Goal: Information Seeking & Learning: Learn about a topic

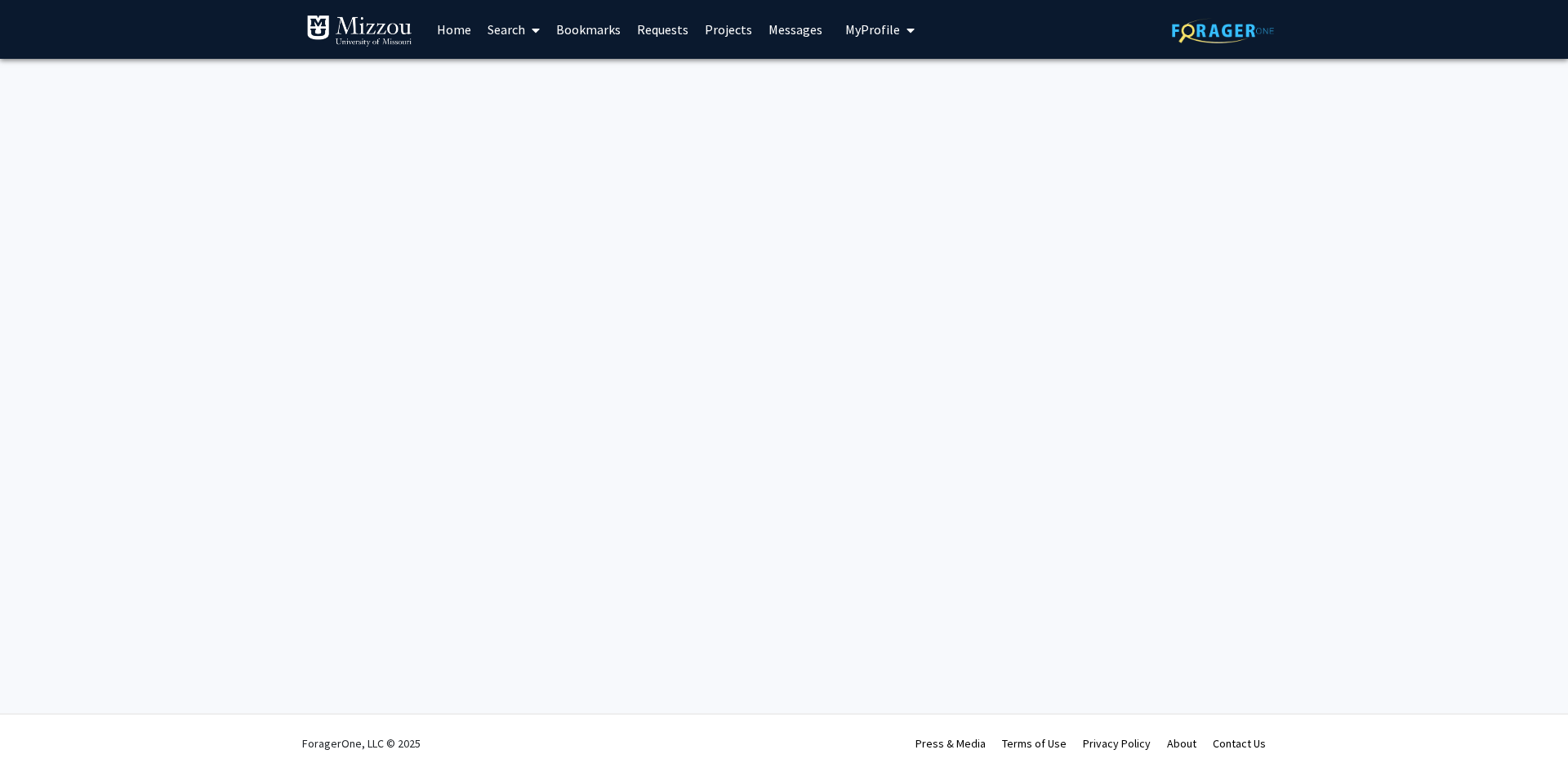
click at [443, 29] on link "Home" at bounding box center [454, 30] width 51 height 57
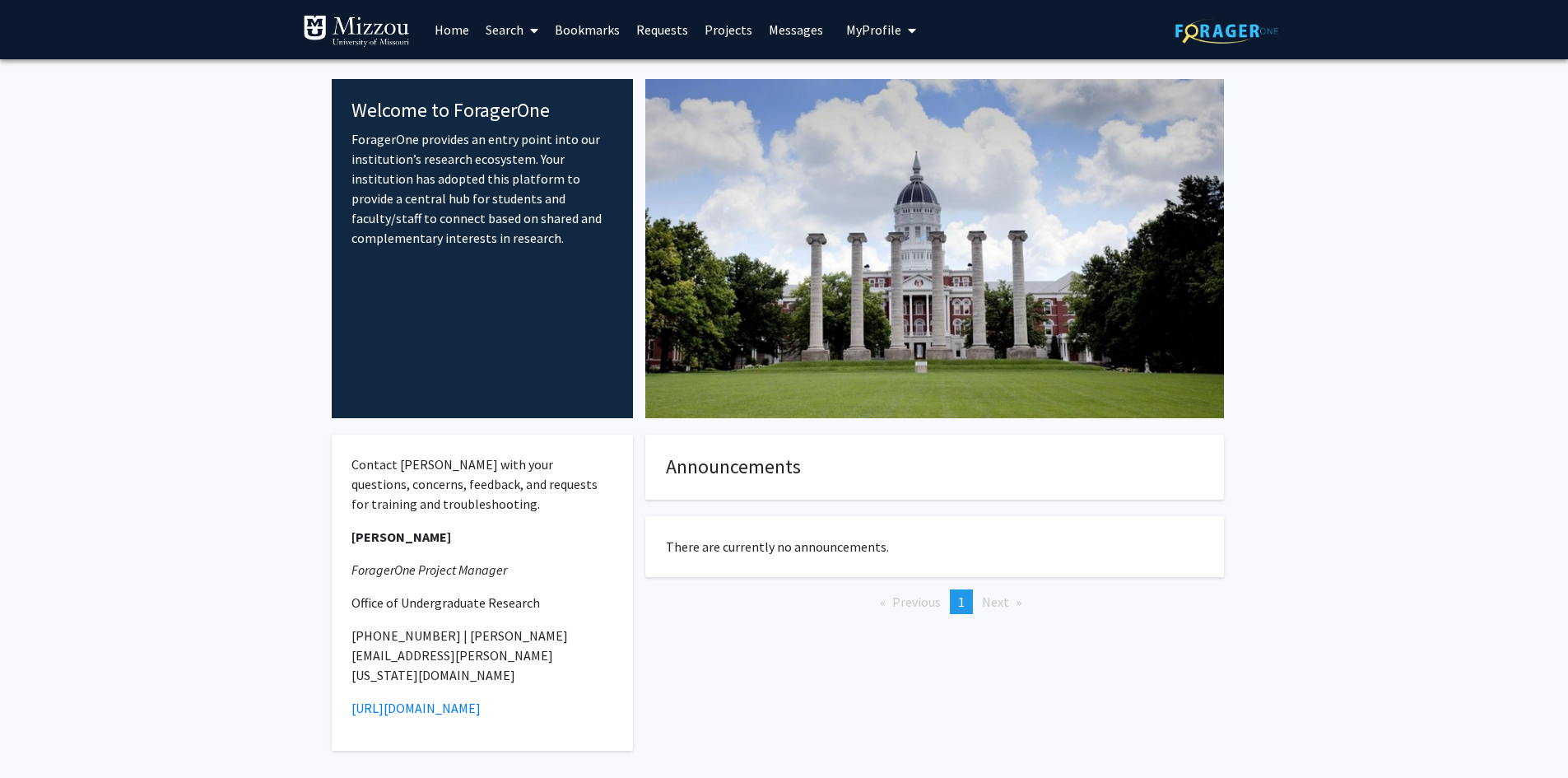
click at [511, 36] on link "Search" at bounding box center [512, 30] width 69 height 58
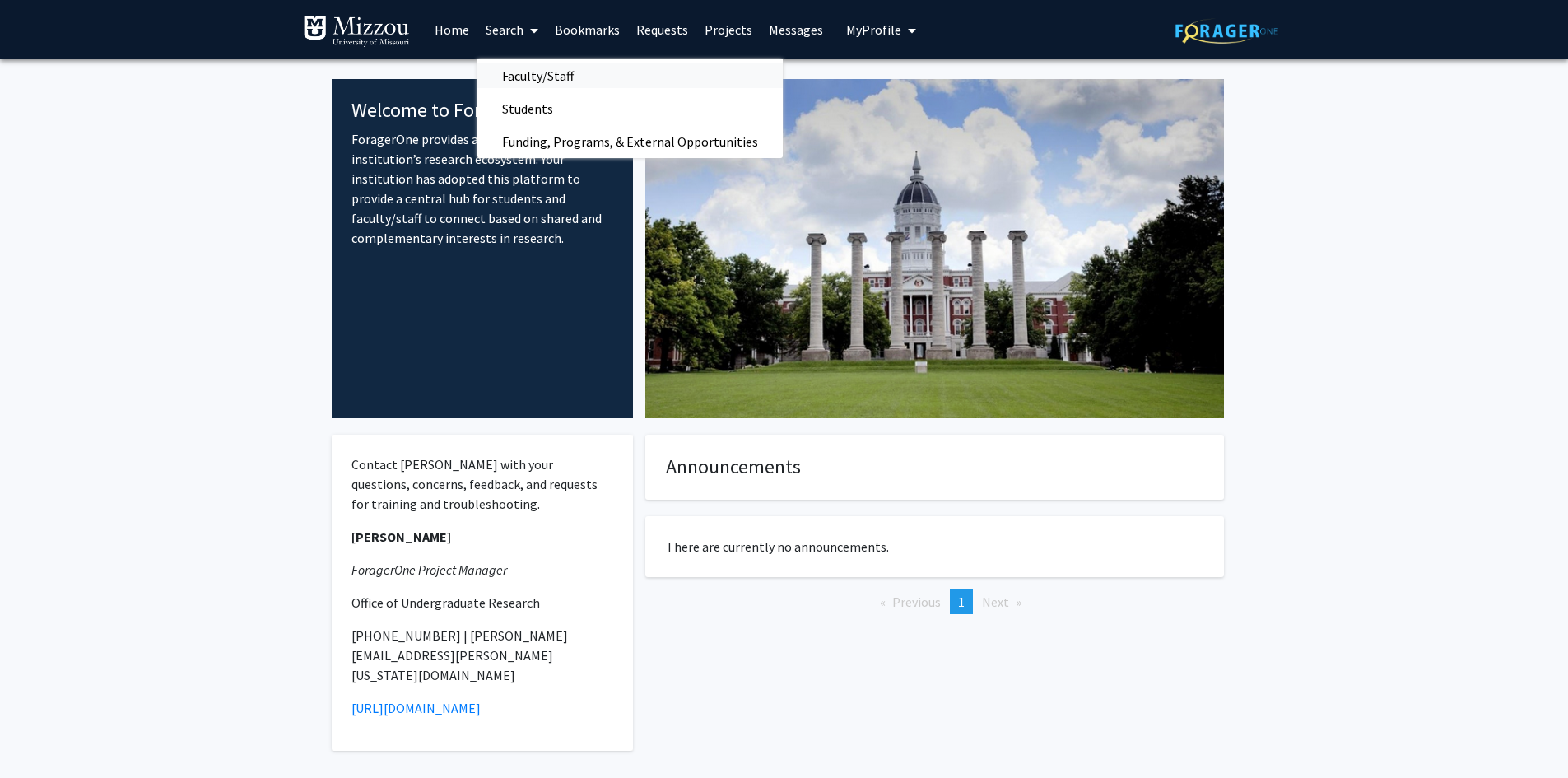
click at [520, 63] on span "Faculty/Staff" at bounding box center [538, 76] width 121 height 33
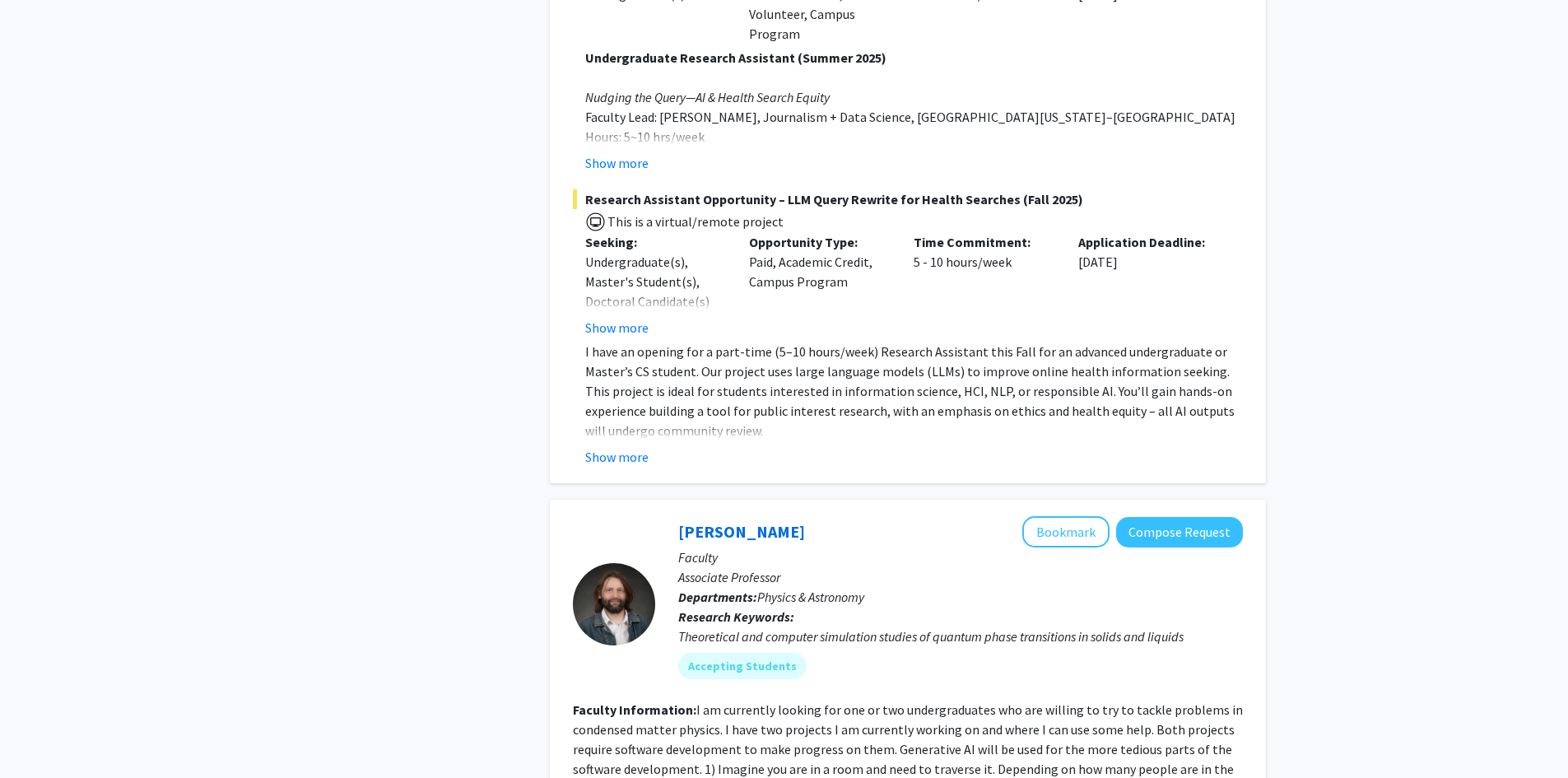
scroll to position [1454, 0]
click at [625, 444] on button "Show more" at bounding box center [616, 454] width 64 height 20
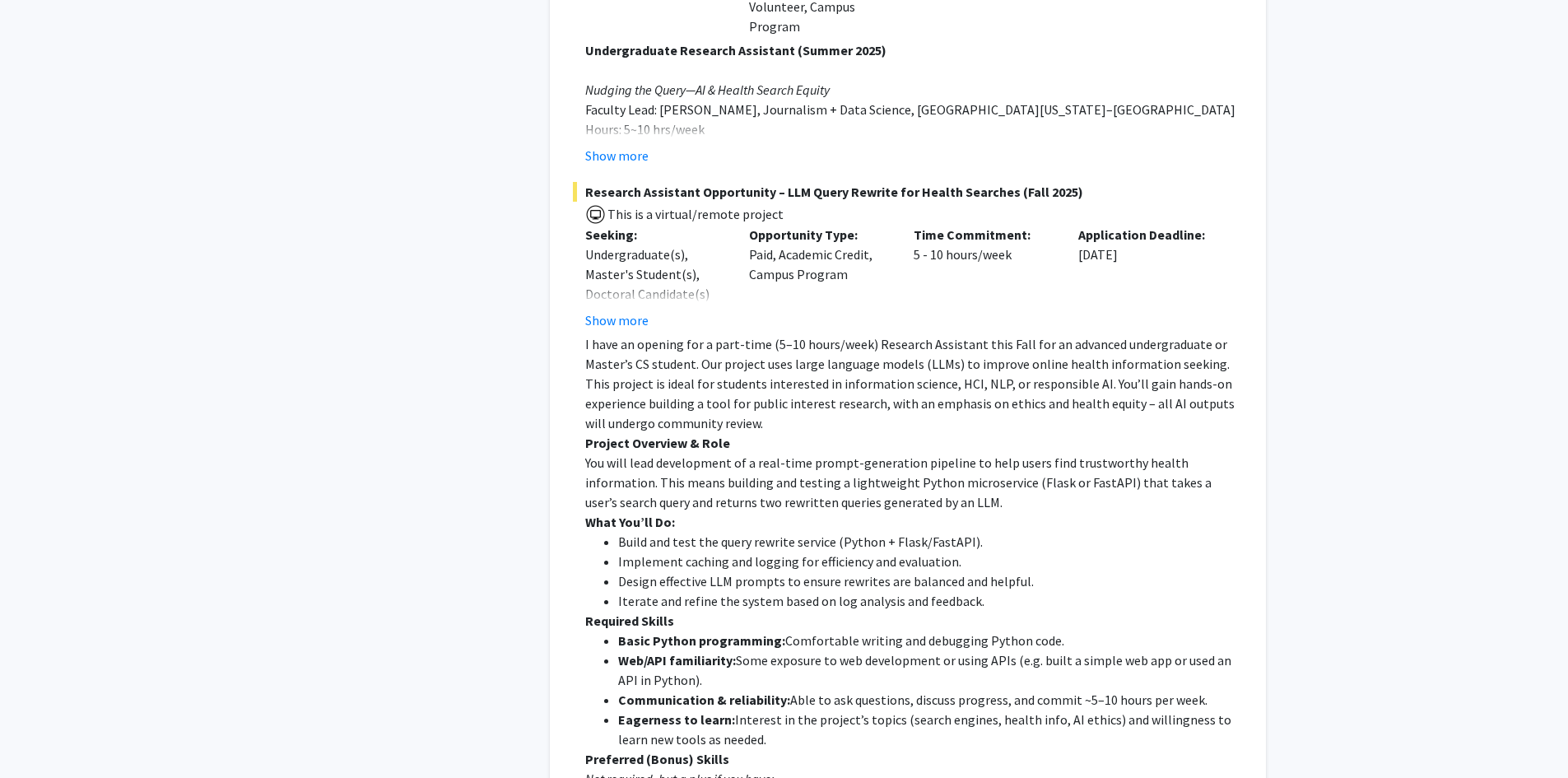
scroll to position [1426, 0]
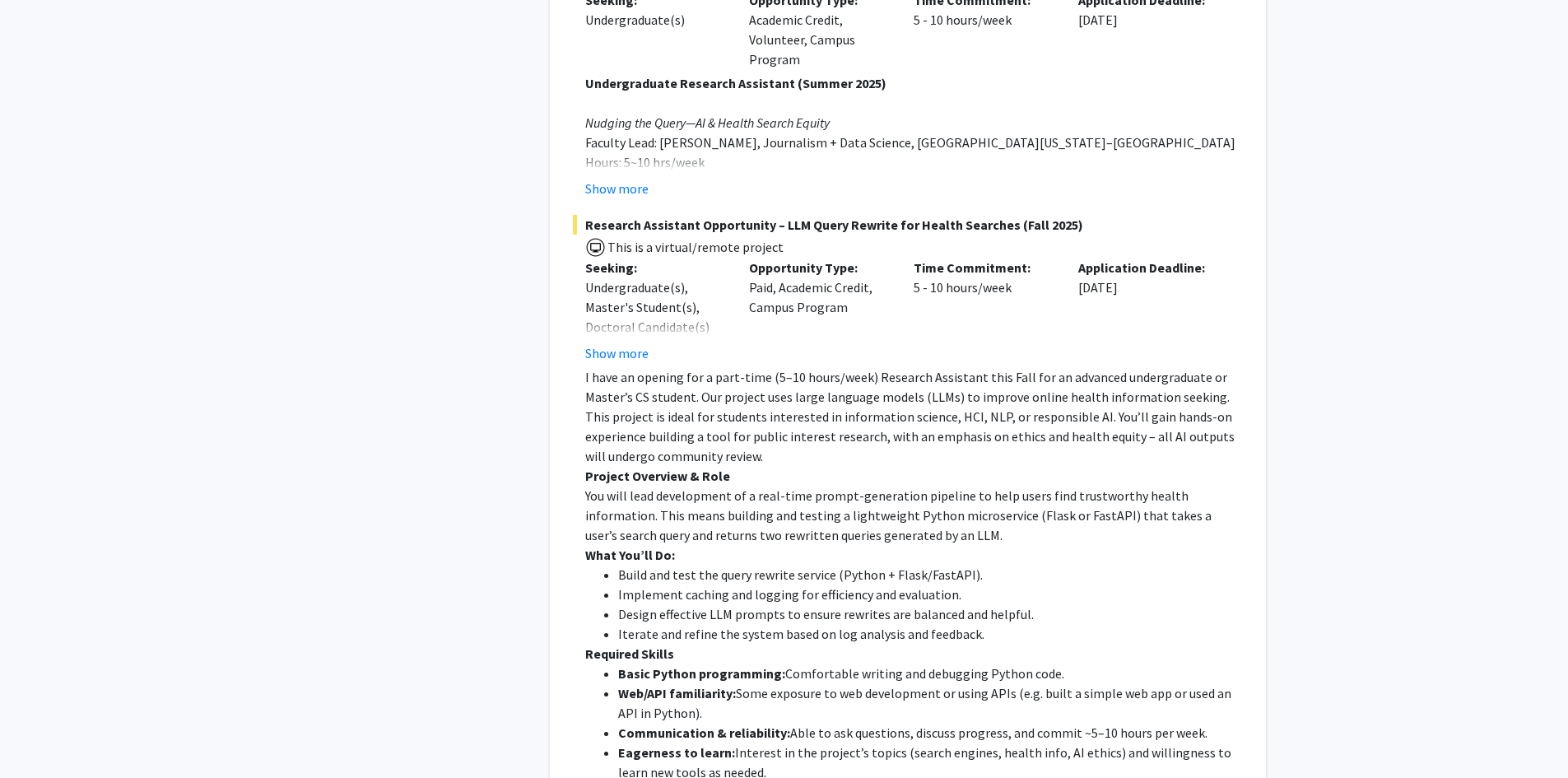
drag, startPoint x: 1152, startPoint y: 524, endPoint x: 583, endPoint y: 197, distance: 656.3
click at [583, 215] on div "Research Assistant Opportunity – LLM Query Rewrite for Health Searches (Fall 20…" at bounding box center [907, 630] width 670 height 831
copy div "Research Assistant Opportunity – LLM Query Rewrite for Health Searches (Fall 20…"
click at [632, 310] on div "Undergraduate(s), Master's Student(s), Doctoral Candidate(s) (PhD, MD, DMD, Pha…" at bounding box center [654, 327] width 140 height 99
click at [633, 382] on p "I have an opening for a part-time (5–10 hours/week) Research Assistant this Fal…" at bounding box center [914, 416] width 658 height 99
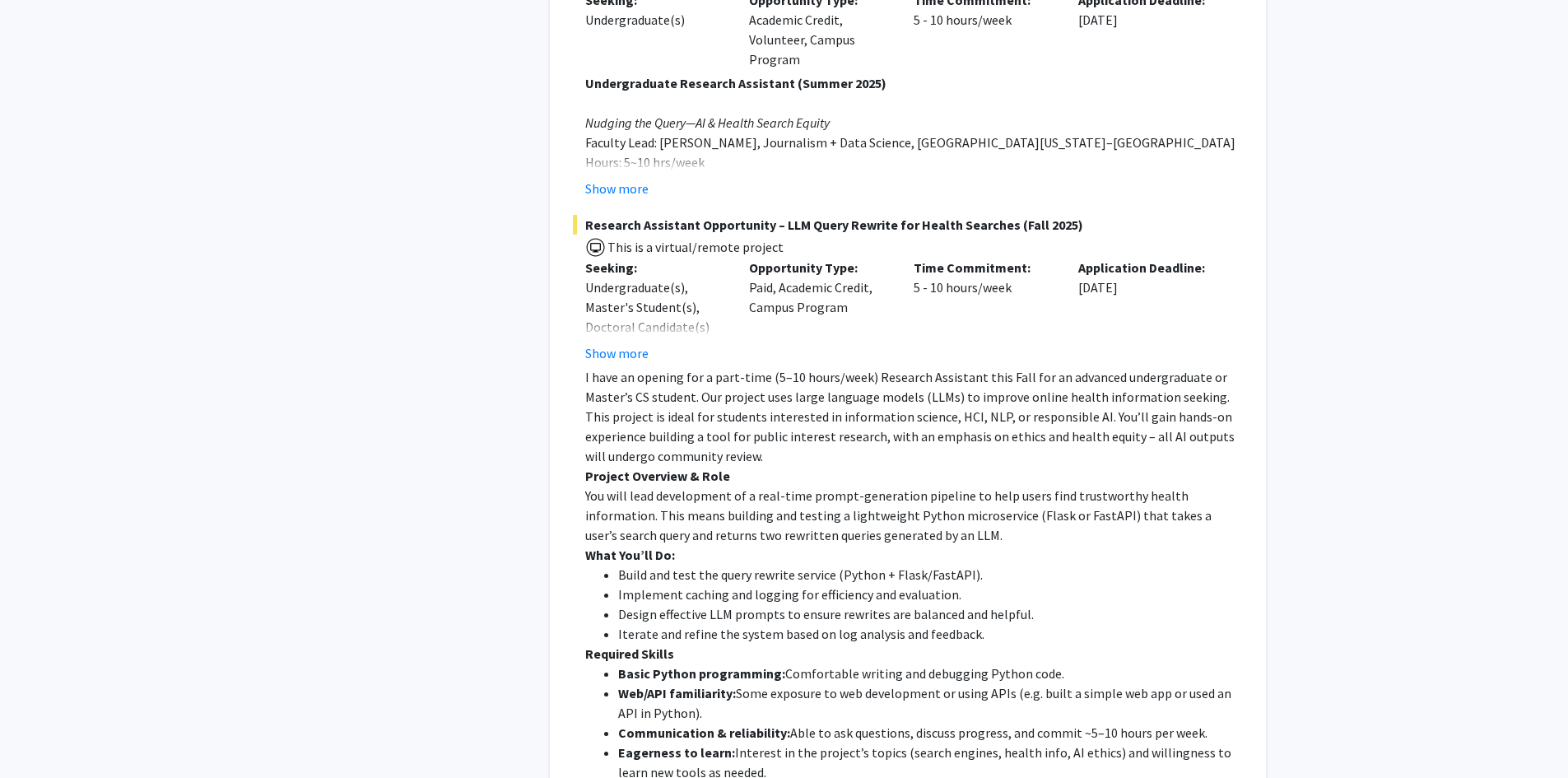
click at [615, 643] on p "Required Skills" at bounding box center [914, 653] width 658 height 20
click at [611, 623] on ul "Build and test the query rewrite service (Python + Flask/FastAPI). Implement ca…" at bounding box center [914, 605] width 658 height 79
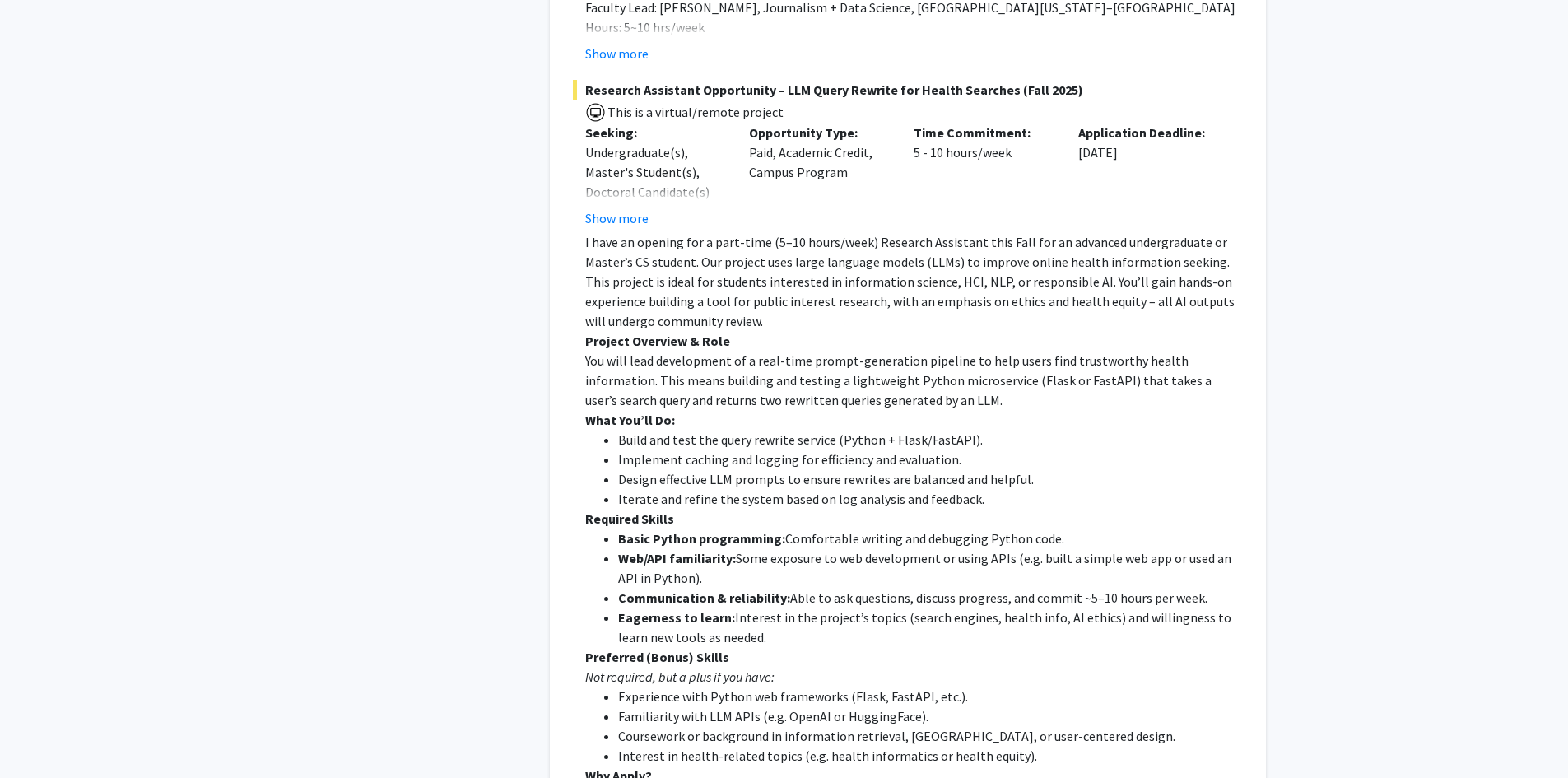
scroll to position [1591, 0]
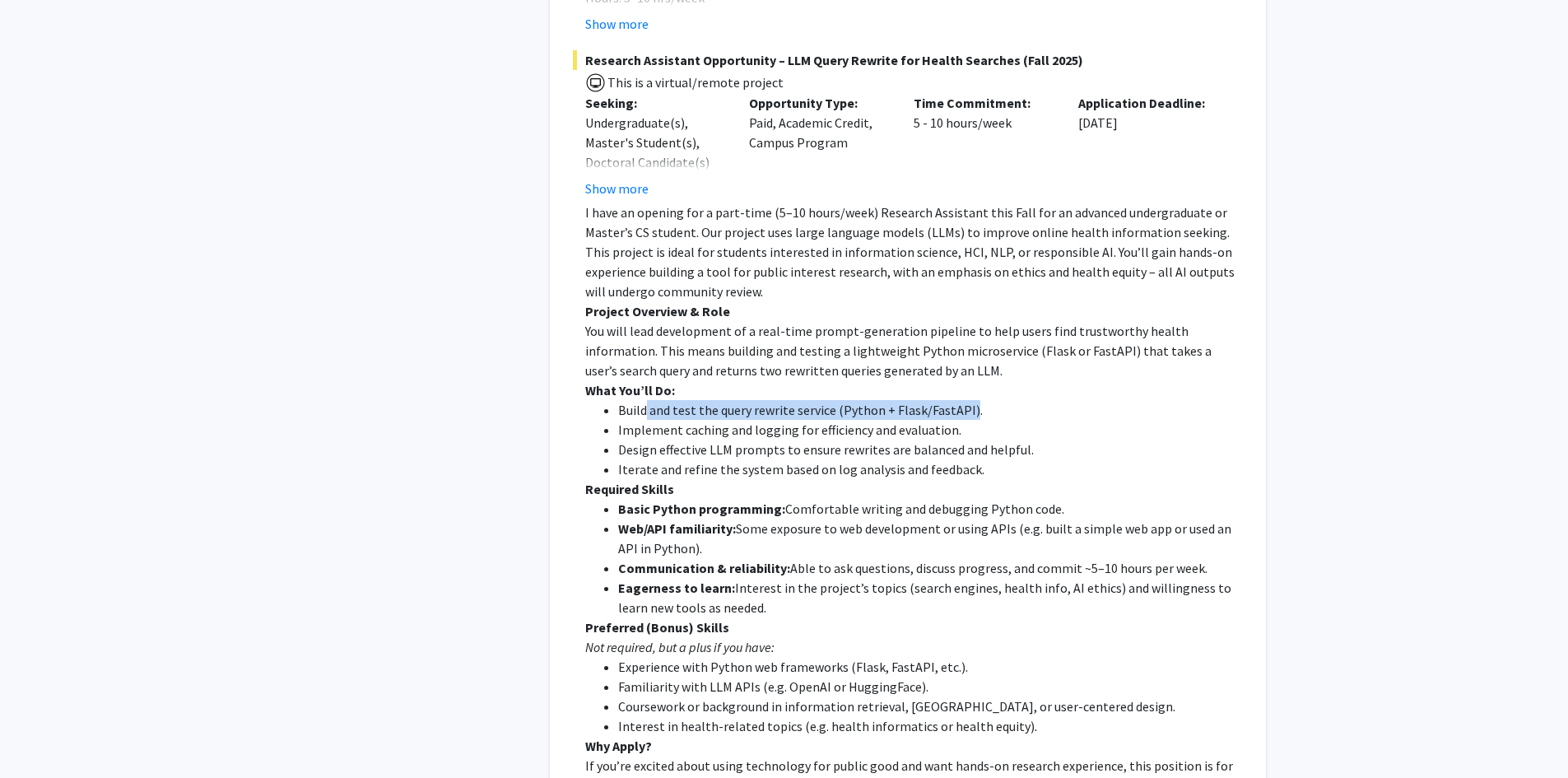
drag, startPoint x: 644, startPoint y: 390, endPoint x: 967, endPoint y: 390, distance: 323.0
click at [967, 400] on li "Build and test the query rewrite service (Python + Flask/FastAPI)." at bounding box center [930, 410] width 625 height 20
click at [967, 400] on li "Build and test the query rewrite service (Python + Flask/FastAPI)." at bounding box center [930, 410] width 625 height 20
click at [881, 400] on li "Build and test the query rewrite service (Python + Flask/FastAPI)." at bounding box center [930, 410] width 625 height 20
click at [849, 400] on li "Build and test the query rewrite service (Python + Flask/FastAPI)." at bounding box center [930, 410] width 625 height 20
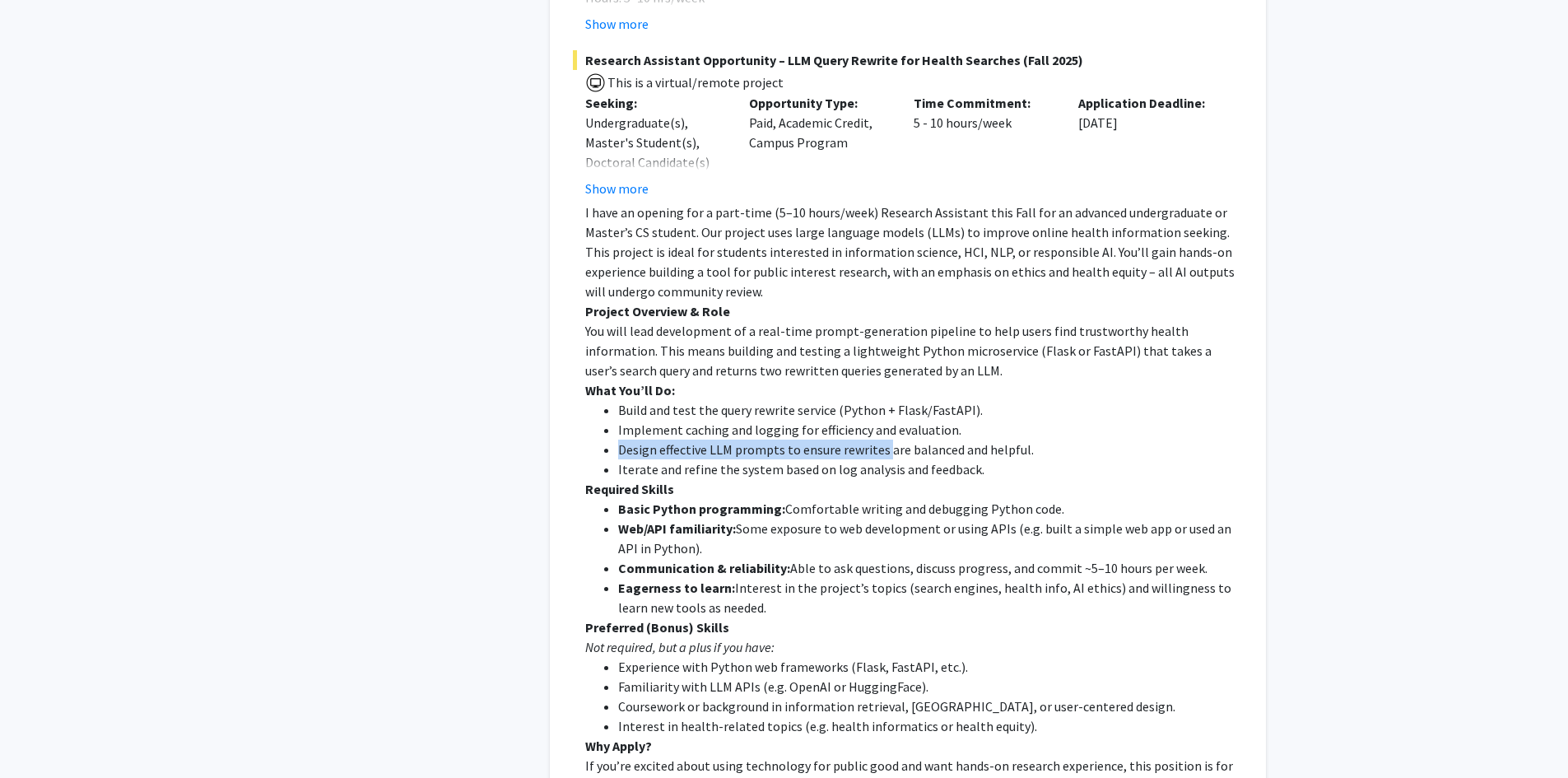
drag, startPoint x: 616, startPoint y: 431, endPoint x: 882, endPoint y: 425, distance: 266.1
click at [882, 425] on ul "Build and test the query rewrite service (Python + Flask/FastAPI). Implement ca…" at bounding box center [914, 439] width 658 height 79
click at [882, 439] on li "Design effective LLM prompts to ensure rewrites are balanced and helpful." at bounding box center [930, 449] width 625 height 20
drag, startPoint x: 647, startPoint y: 356, endPoint x: 564, endPoint y: 395, distance: 91.7
click at [564, 396] on div "Chau Tong Bookmark Compose Request Faculty Assistant Professor Departments: Str…" at bounding box center [908, 154] width 716 height 1485
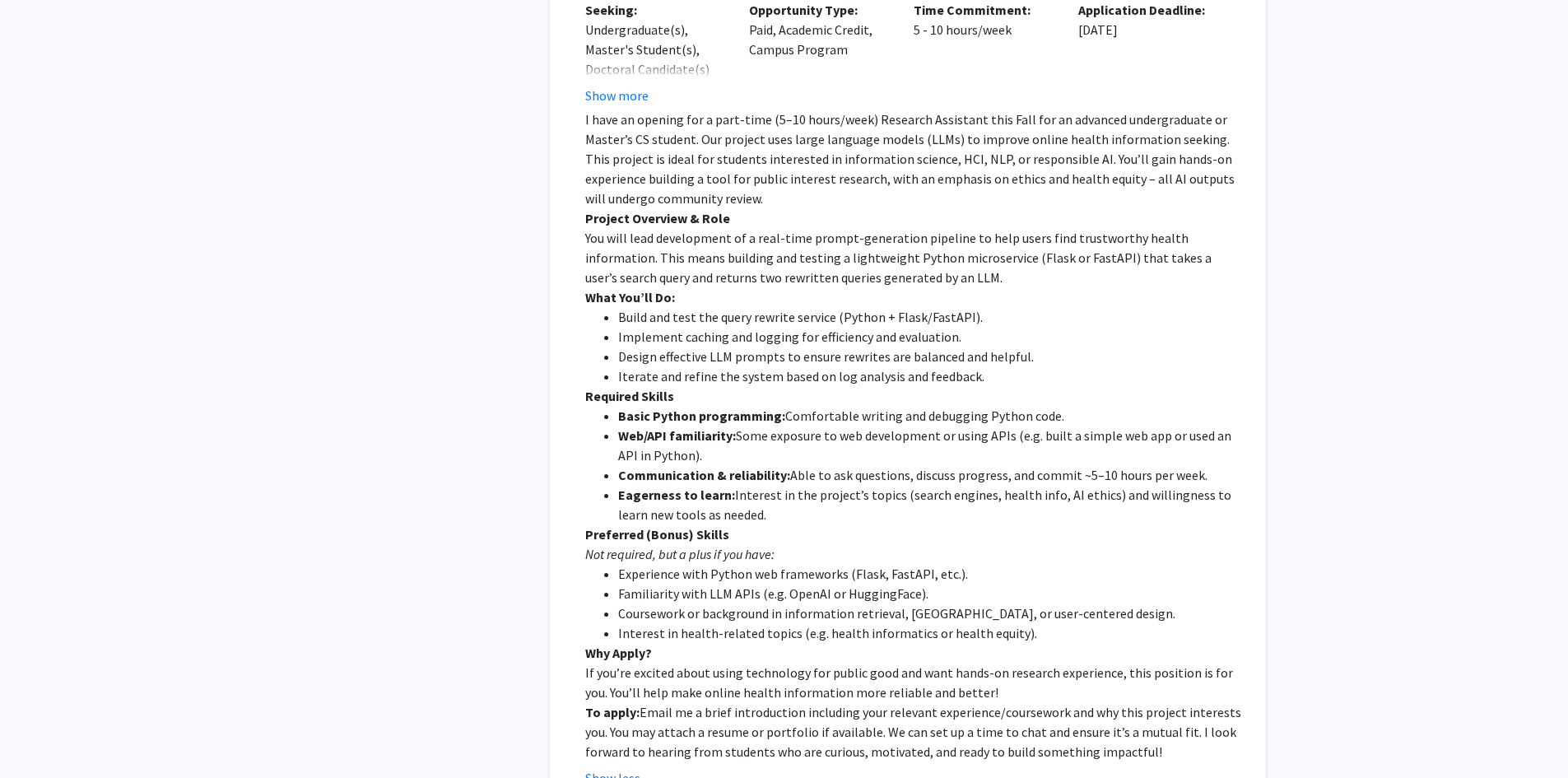
scroll to position [1728, 0]
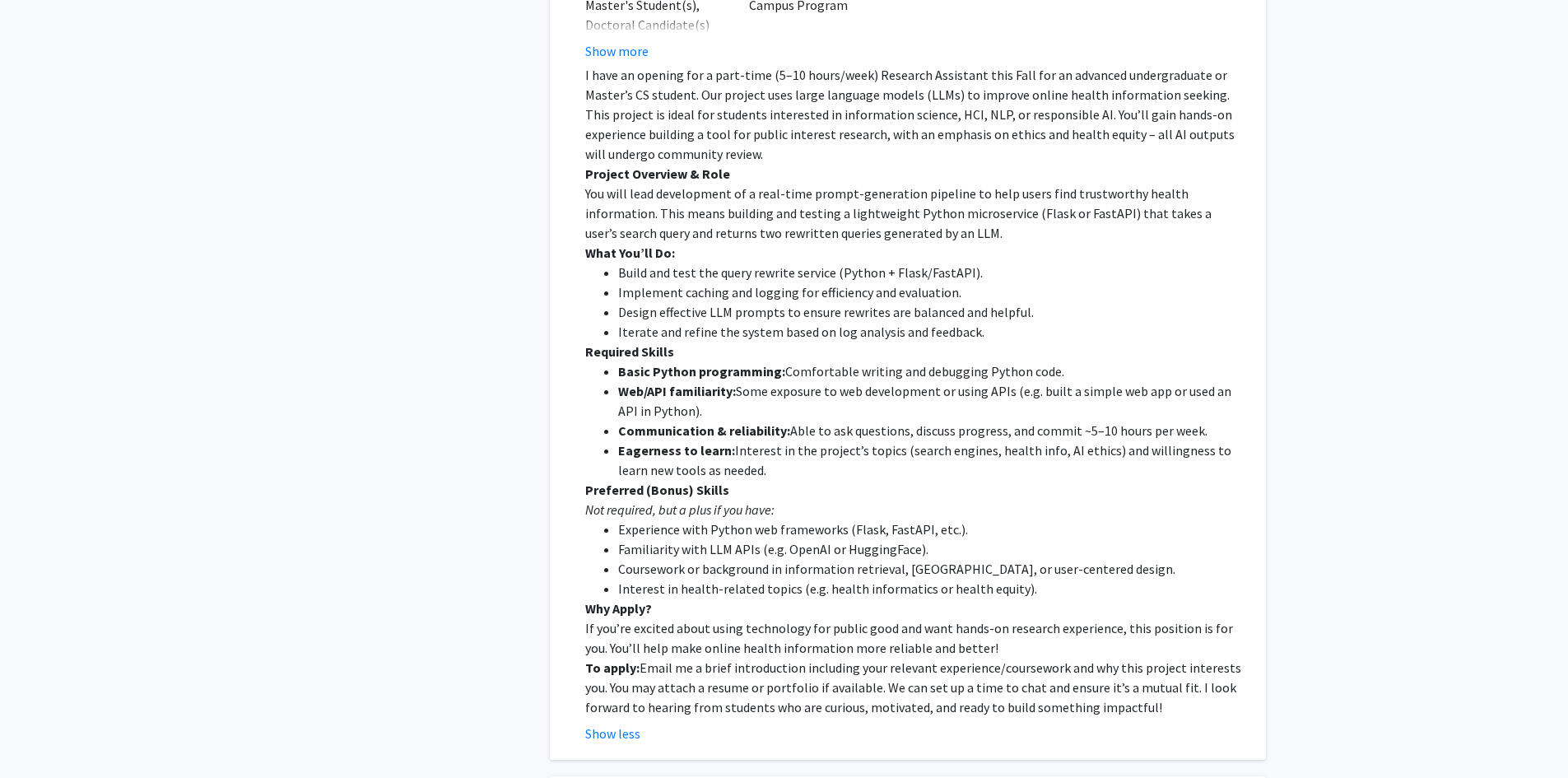
drag, startPoint x: 620, startPoint y: 370, endPoint x: 860, endPoint y: 384, distance: 240.4
click at [860, 384] on li "Web/API familiarity: Some exposure to web development or using APIs (e.g. built…" at bounding box center [930, 401] width 625 height 40
click at [859, 387] on li "Web/API familiarity: Some exposure to web development or using APIs (e.g. built…" at bounding box center [930, 401] width 625 height 40
click at [854, 384] on li "Web/API familiarity: Some exposure to web development or using APIs (e.g. built…" at bounding box center [930, 401] width 625 height 40
drag, startPoint x: 786, startPoint y: 349, endPoint x: 1062, endPoint y: 351, distance: 276.0
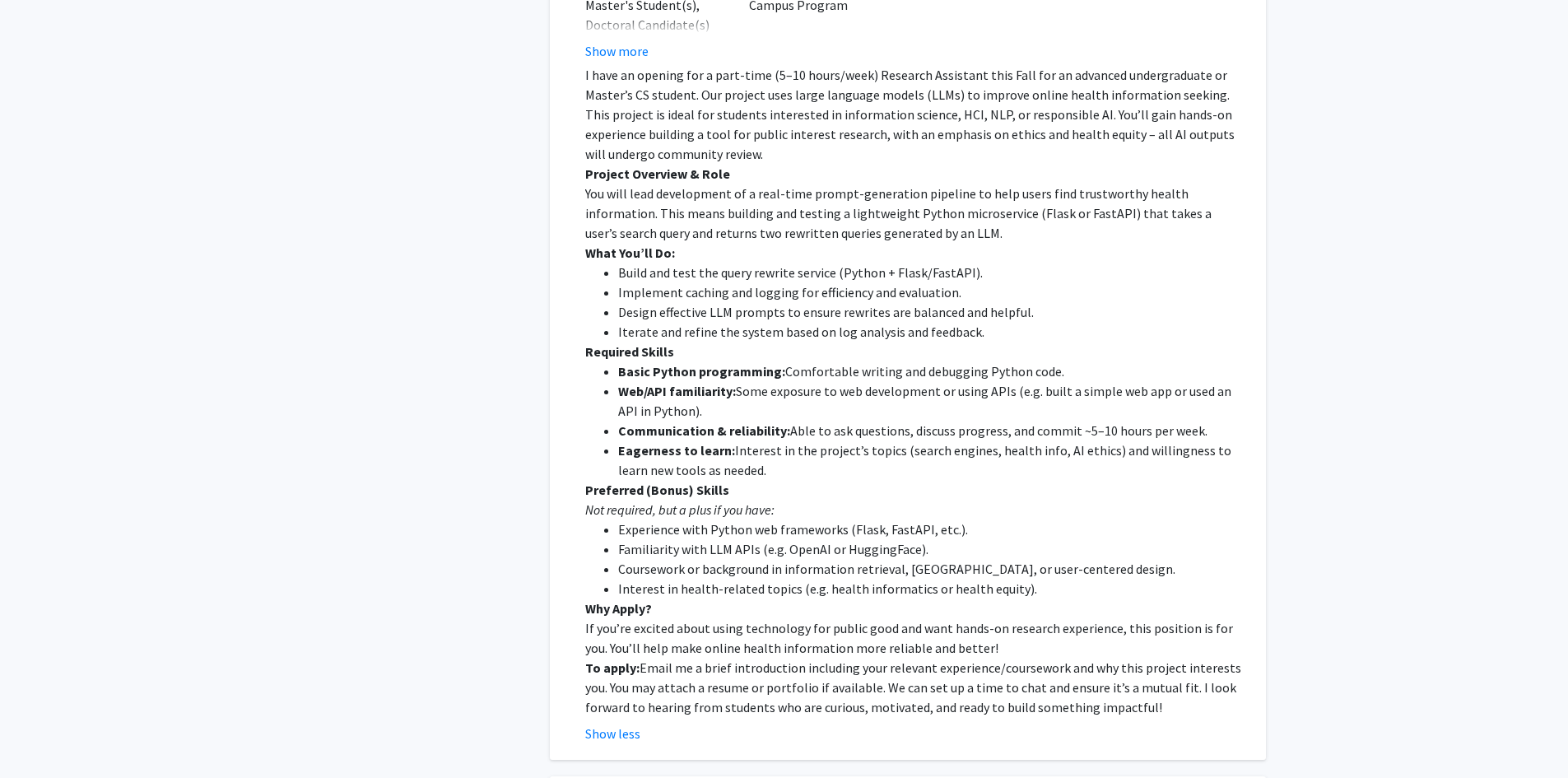
click at [1062, 361] on li "Basic Python programming: Comfortable writing and debugging Python code." at bounding box center [930, 371] width 625 height 20
drag, startPoint x: 707, startPoint y: 552, endPoint x: 903, endPoint y: 538, distance: 196.5
click at [903, 538] on ul "Experience with Python web frameworks (Flask, FastAPI, etc.). Familiarity with …" at bounding box center [914, 559] width 658 height 79
click at [903, 539] on li "Familiarity with LLM APIs (e.g. OpenAI or HuggingFace)." at bounding box center [930, 549] width 625 height 20
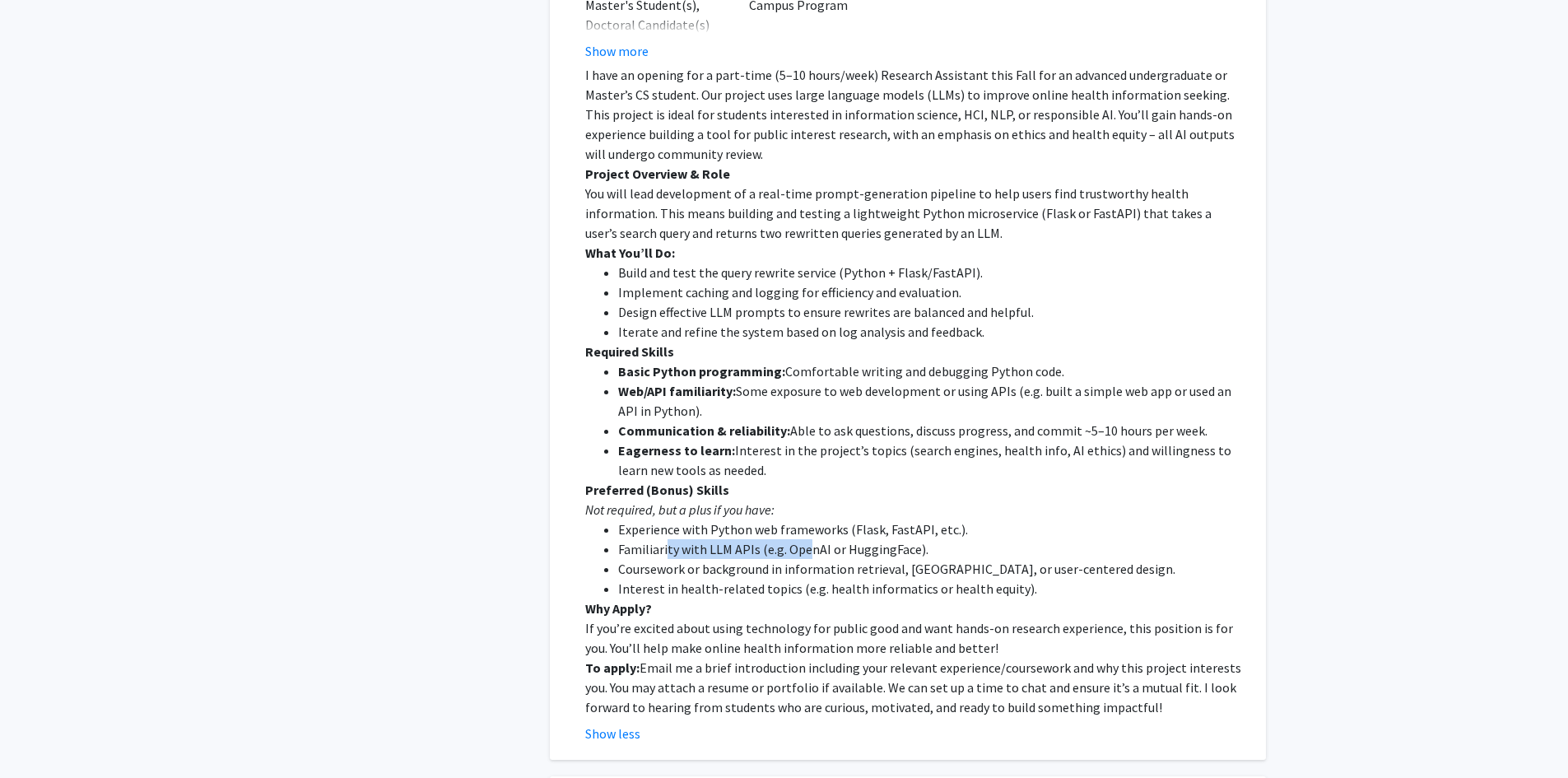
drag, startPoint x: 664, startPoint y: 526, endPoint x: 809, endPoint y: 530, distance: 145.1
click at [809, 539] on li "Familiarity with LLM APIs (e.g. OpenAI or HuggingFace)." at bounding box center [930, 549] width 625 height 20
click at [777, 539] on li "Familiarity with LLM APIs (e.g. OpenAI or HuggingFace)." at bounding box center [930, 549] width 625 height 20
drag, startPoint x: 686, startPoint y: 510, endPoint x: 945, endPoint y: 528, distance: 259.6
click at [945, 528] on ul "Experience with Python web frameworks (Flask, FastAPI, etc.). Familiarity with …" at bounding box center [914, 559] width 658 height 79
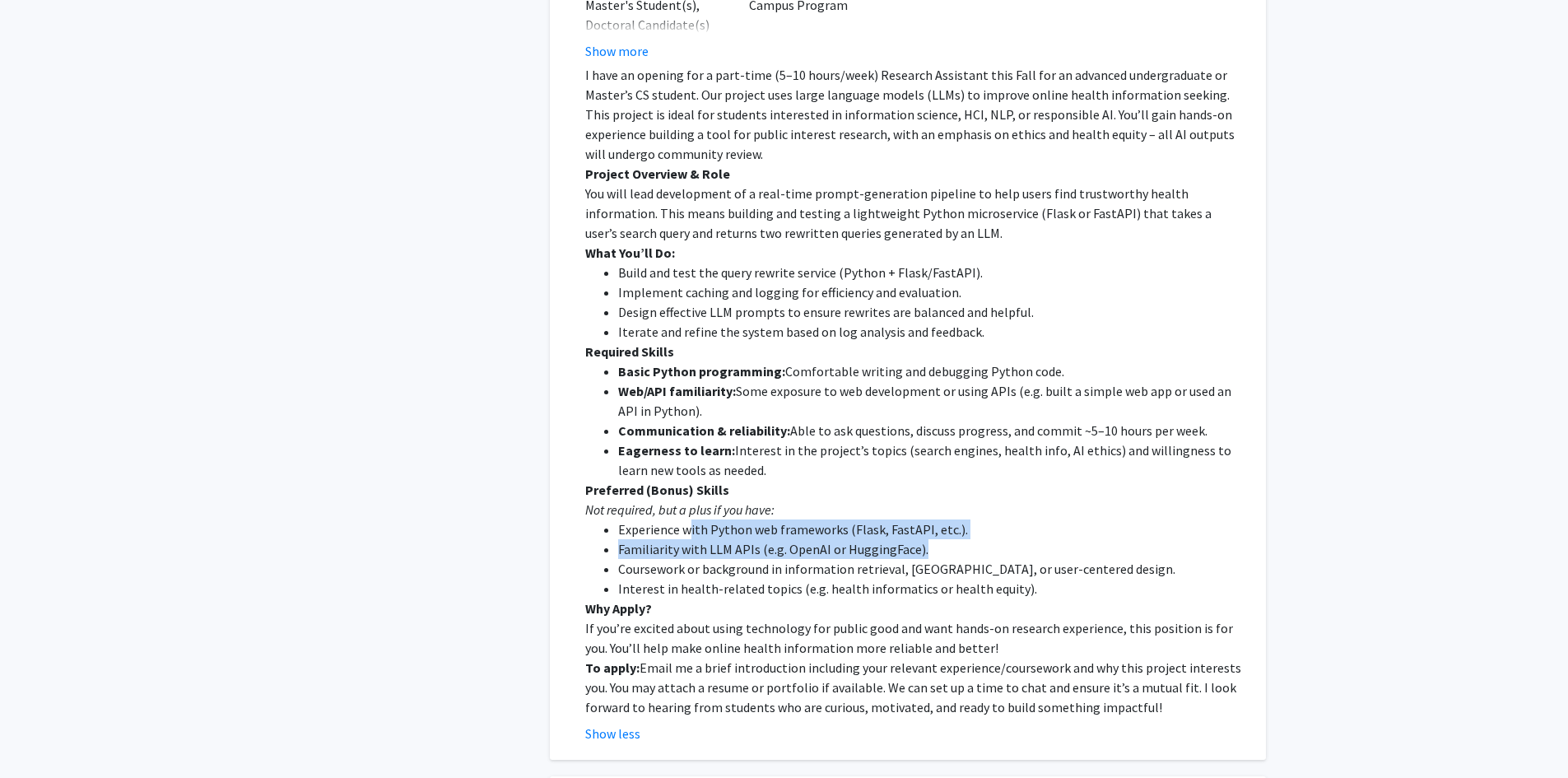
click at [945, 539] on li "Familiarity with LLM APIs (e.g. OpenAI or HuggingFace)." at bounding box center [930, 549] width 625 height 20
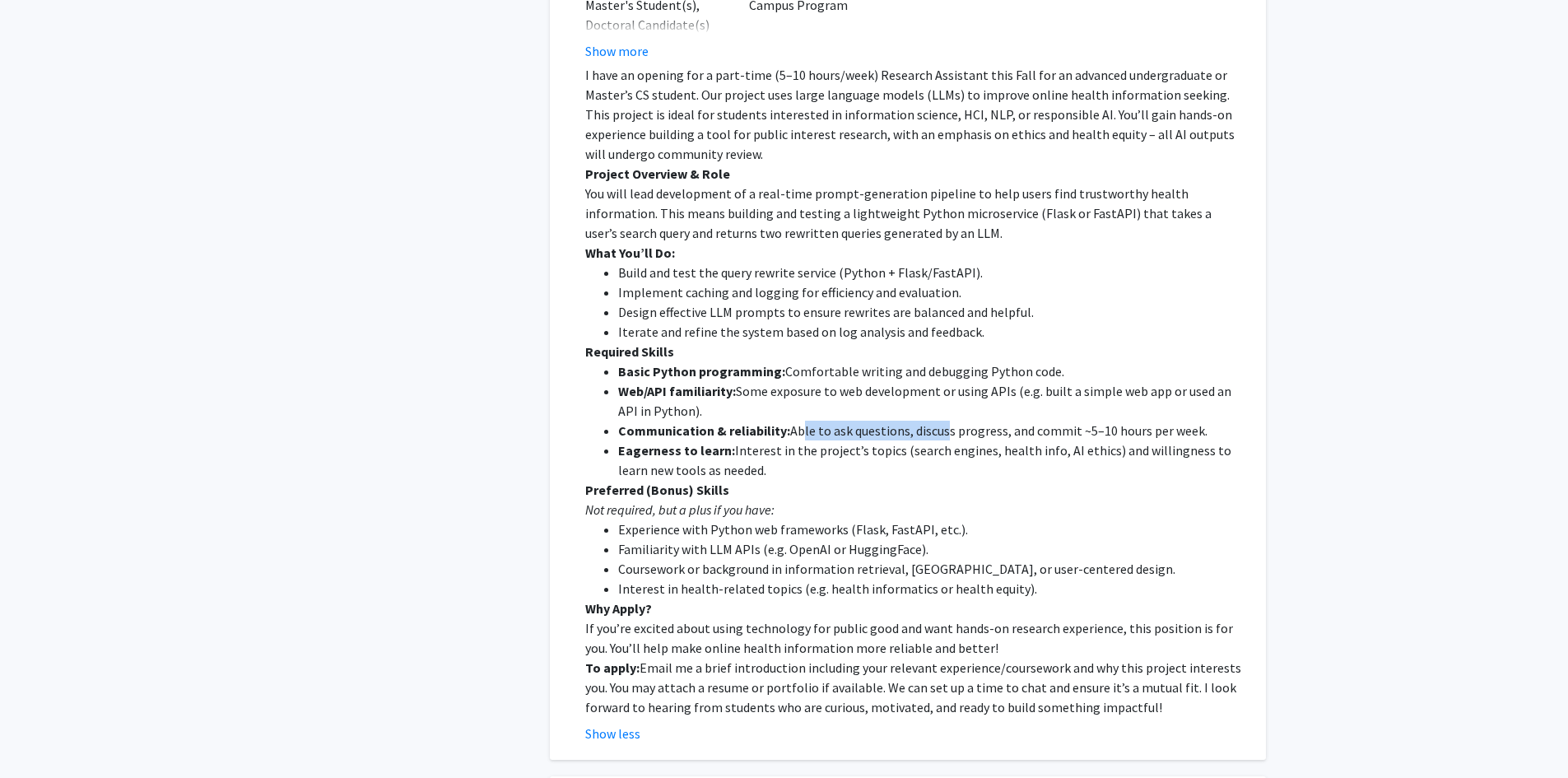
drag, startPoint x: 795, startPoint y: 408, endPoint x: 940, endPoint y: 405, distance: 145.0
click at [940, 420] on li "Communication & reliability: Able to ask questions, discuss progress, and commi…" at bounding box center [930, 430] width 625 height 20
click at [929, 398] on li "Web/API familiarity: Some exposure to web development or using APIs (e.g. built…" at bounding box center [930, 401] width 625 height 40
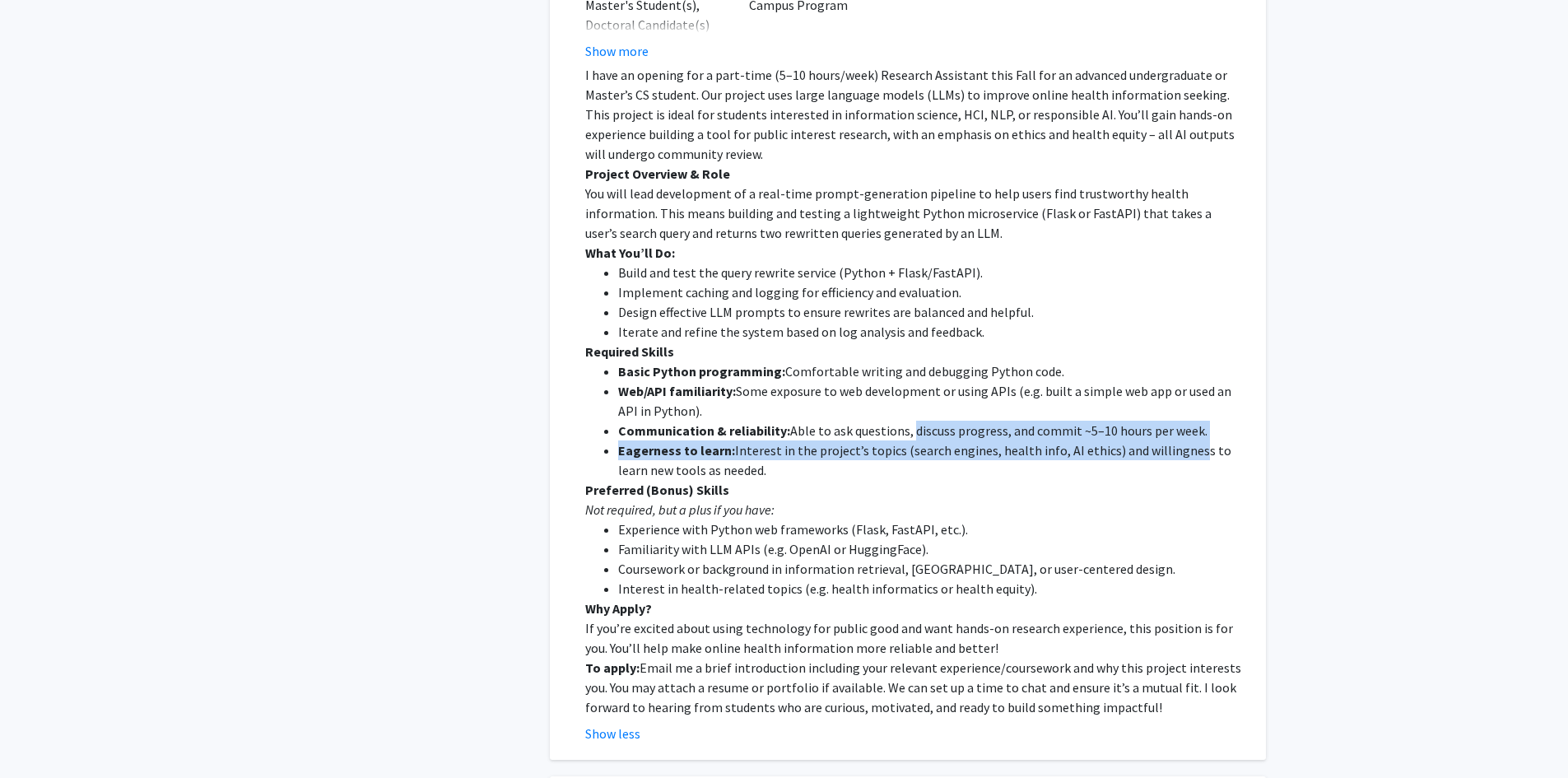
drag, startPoint x: 908, startPoint y: 404, endPoint x: 1180, endPoint y: 420, distance: 272.5
click at [1180, 420] on ul "Basic Python programming: Comfortable writing and debugging Python code. Web/AP…" at bounding box center [914, 420] width 658 height 118
click at [1180, 440] on li "Eagerness to learn: Interest in the project’s topics (search engines, health in…" at bounding box center [930, 460] width 625 height 40
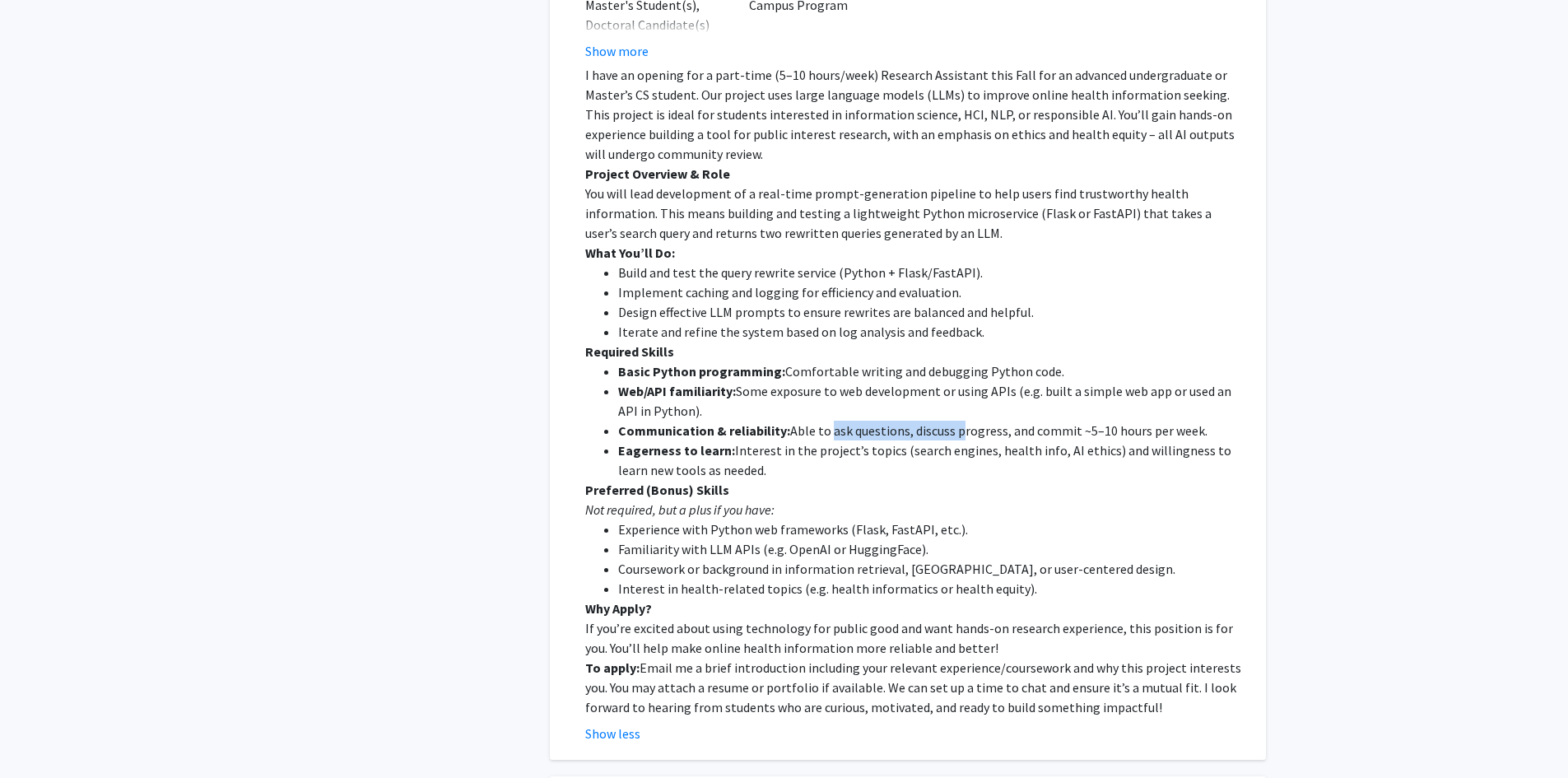
drag, startPoint x: 896, startPoint y: 411, endPoint x: 953, endPoint y: 410, distance: 57.0
click at [953, 420] on li "Communication & reliability: Able to ask questions, discuss progress, and commi…" at bounding box center [930, 430] width 625 height 20
drag, startPoint x: 634, startPoint y: 407, endPoint x: 780, endPoint y: 403, distance: 146.1
click at [780, 422] on strong "Communication & reliability:" at bounding box center [704, 430] width 172 height 17
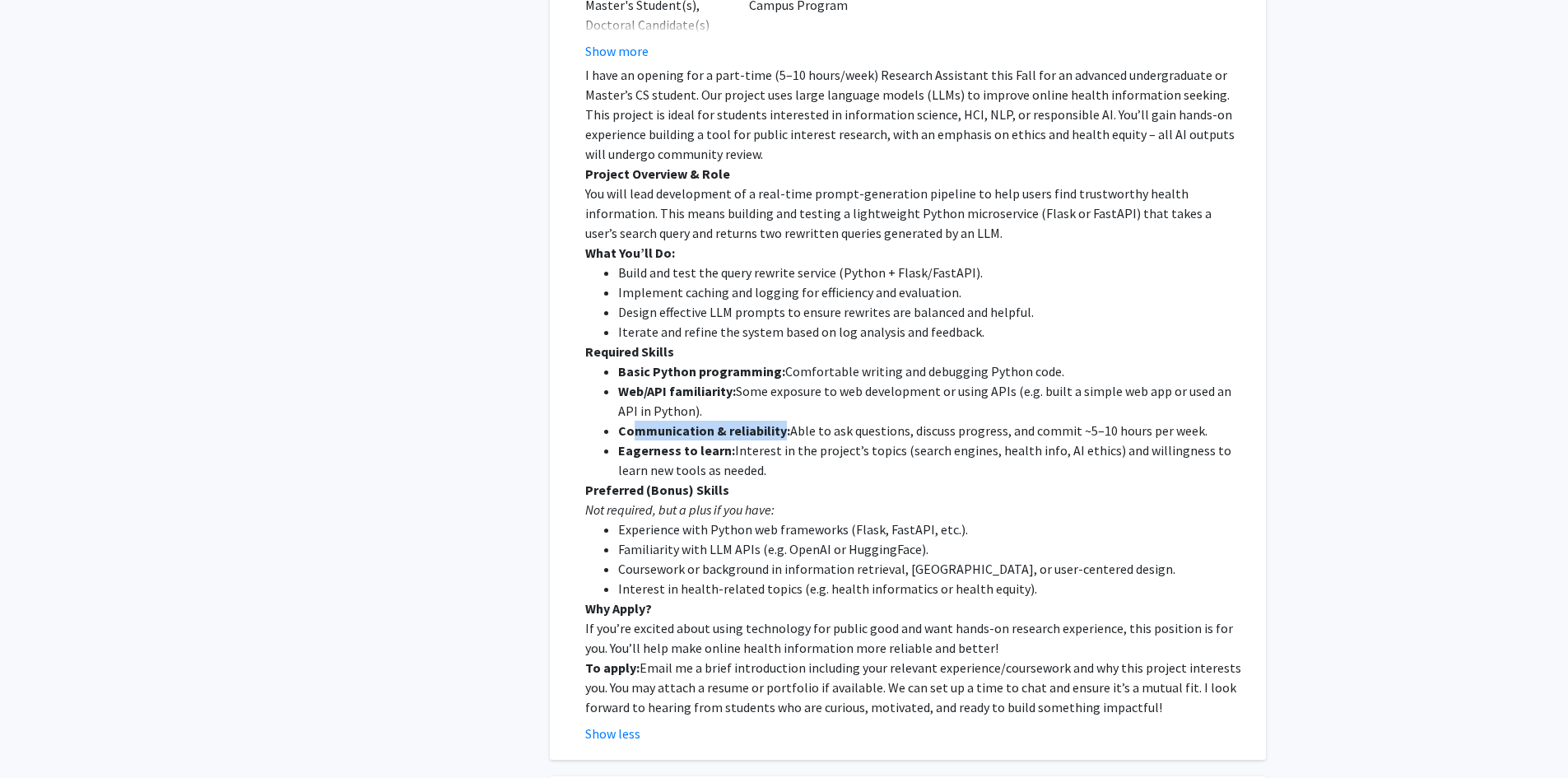
click at [780, 422] on strong "Communication & reliability:" at bounding box center [704, 430] width 172 height 17
drag, startPoint x: 827, startPoint y: 443, endPoint x: 780, endPoint y: 463, distance: 51.1
click at [780, 480] on p "Preferred (Bonus) Skills" at bounding box center [914, 490] width 658 height 20
drag, startPoint x: 781, startPoint y: 463, endPoint x: 771, endPoint y: 459, distance: 10.8
click at [771, 459] on li "Eagerness to learn: Interest in the project’s topics (search engines, health in…" at bounding box center [930, 460] width 625 height 40
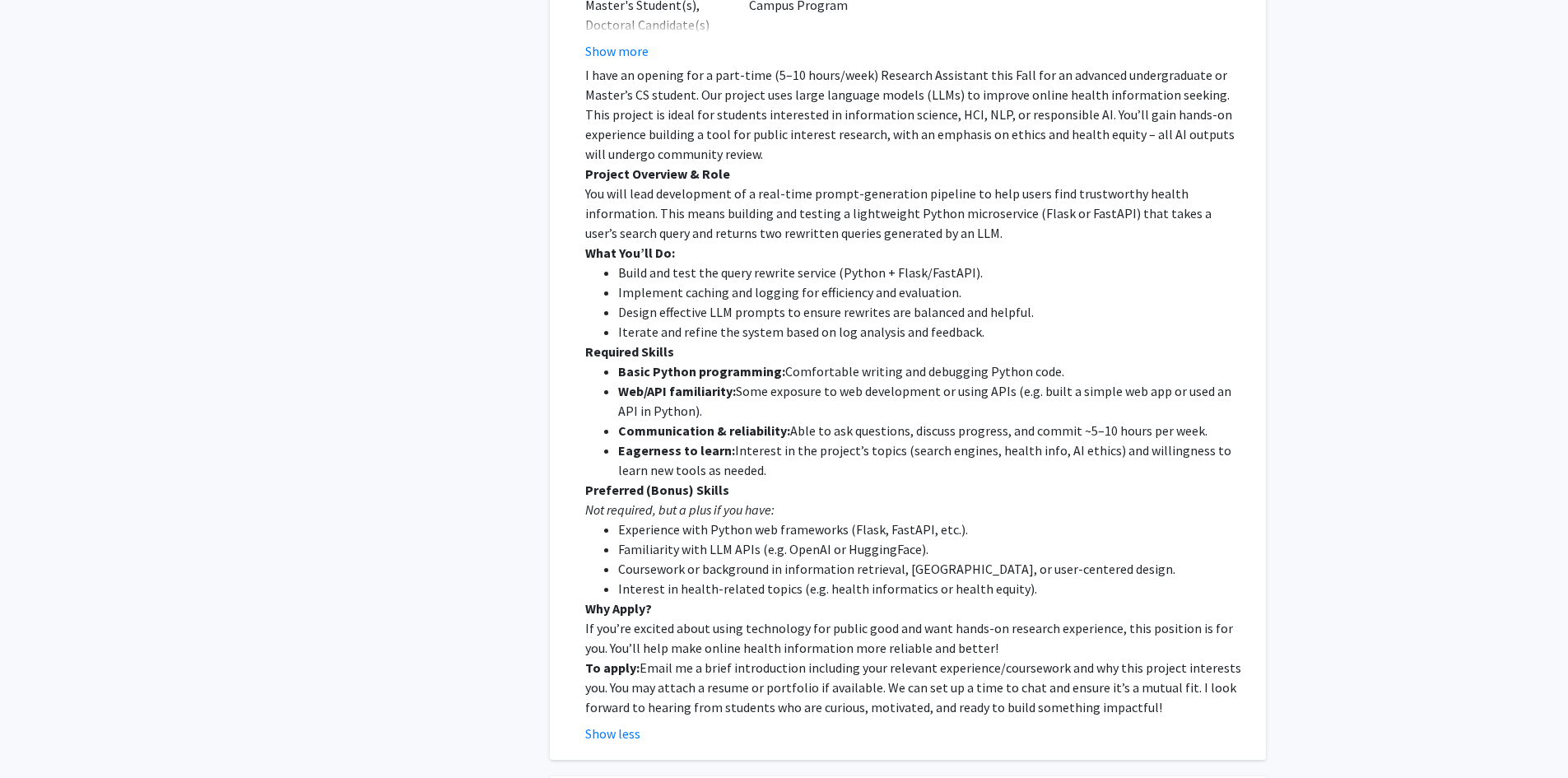
drag, startPoint x: 772, startPoint y: 452, endPoint x: 859, endPoint y: 488, distance: 94.2
click at [859, 500] on p "Not required, but a plus if you have:" at bounding box center [914, 510] width 658 height 20
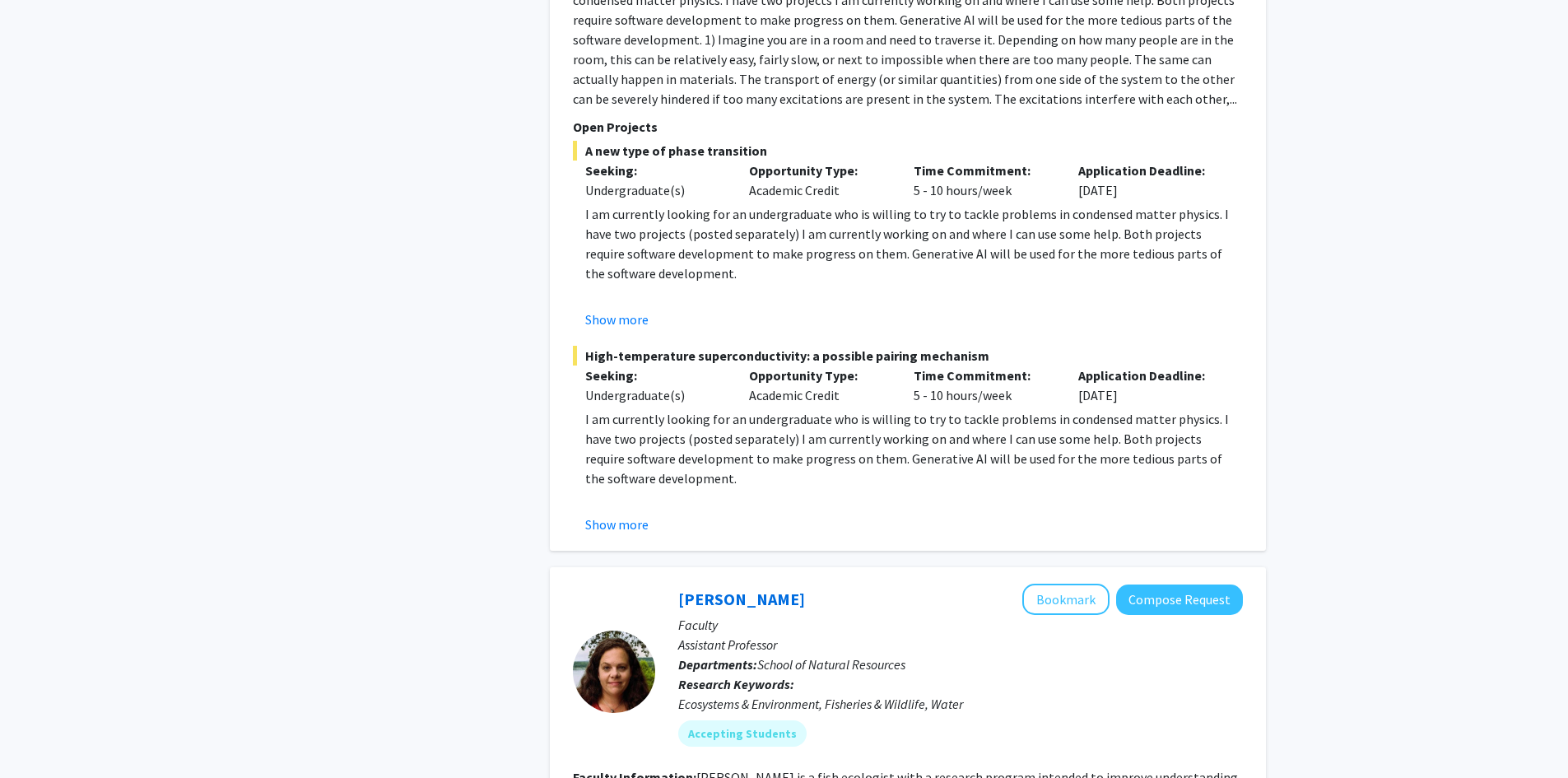
scroll to position [2743, 0]
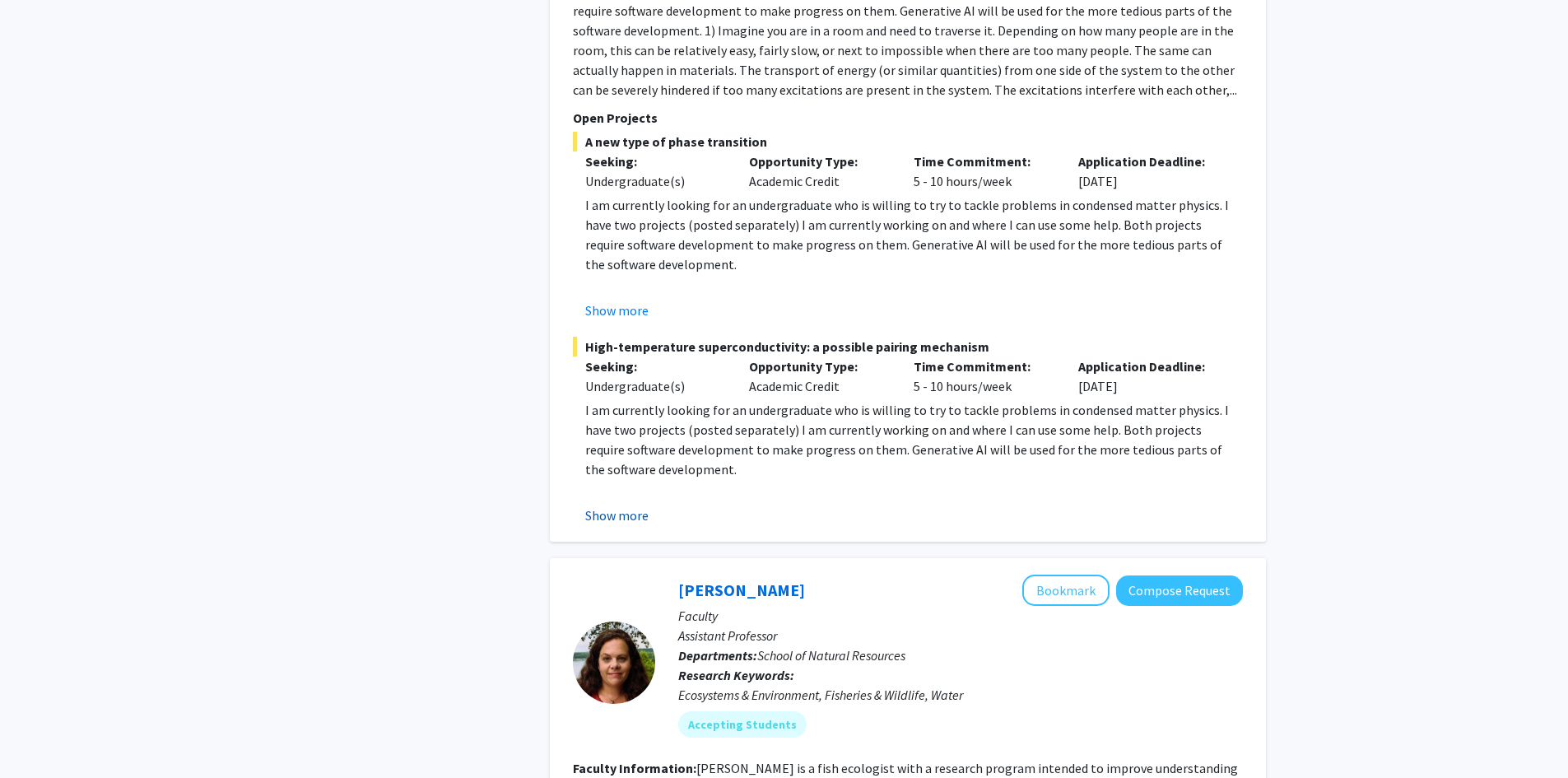
click at [638, 505] on button "Show more" at bounding box center [616, 515] width 64 height 20
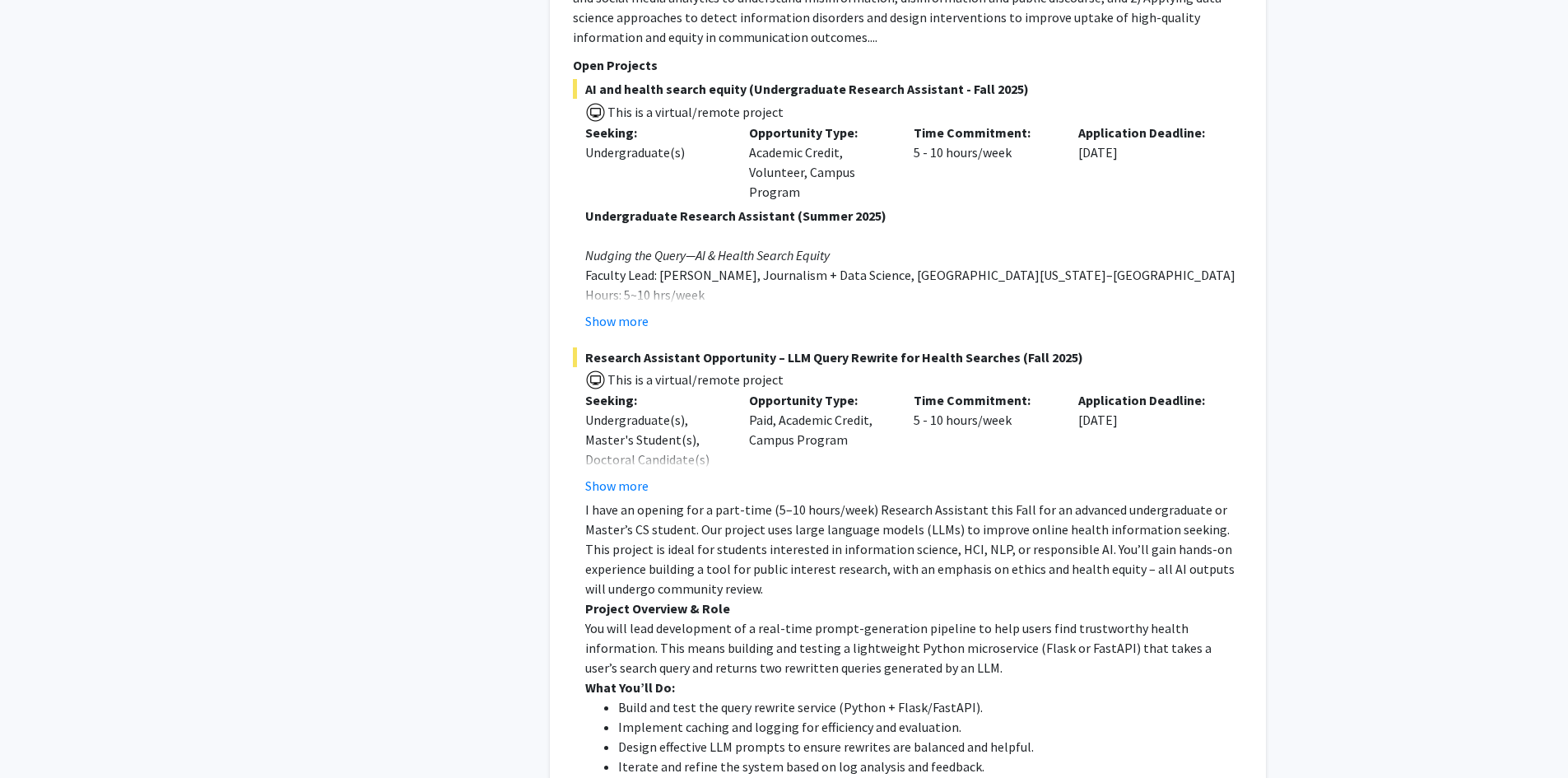
scroll to position [0, 0]
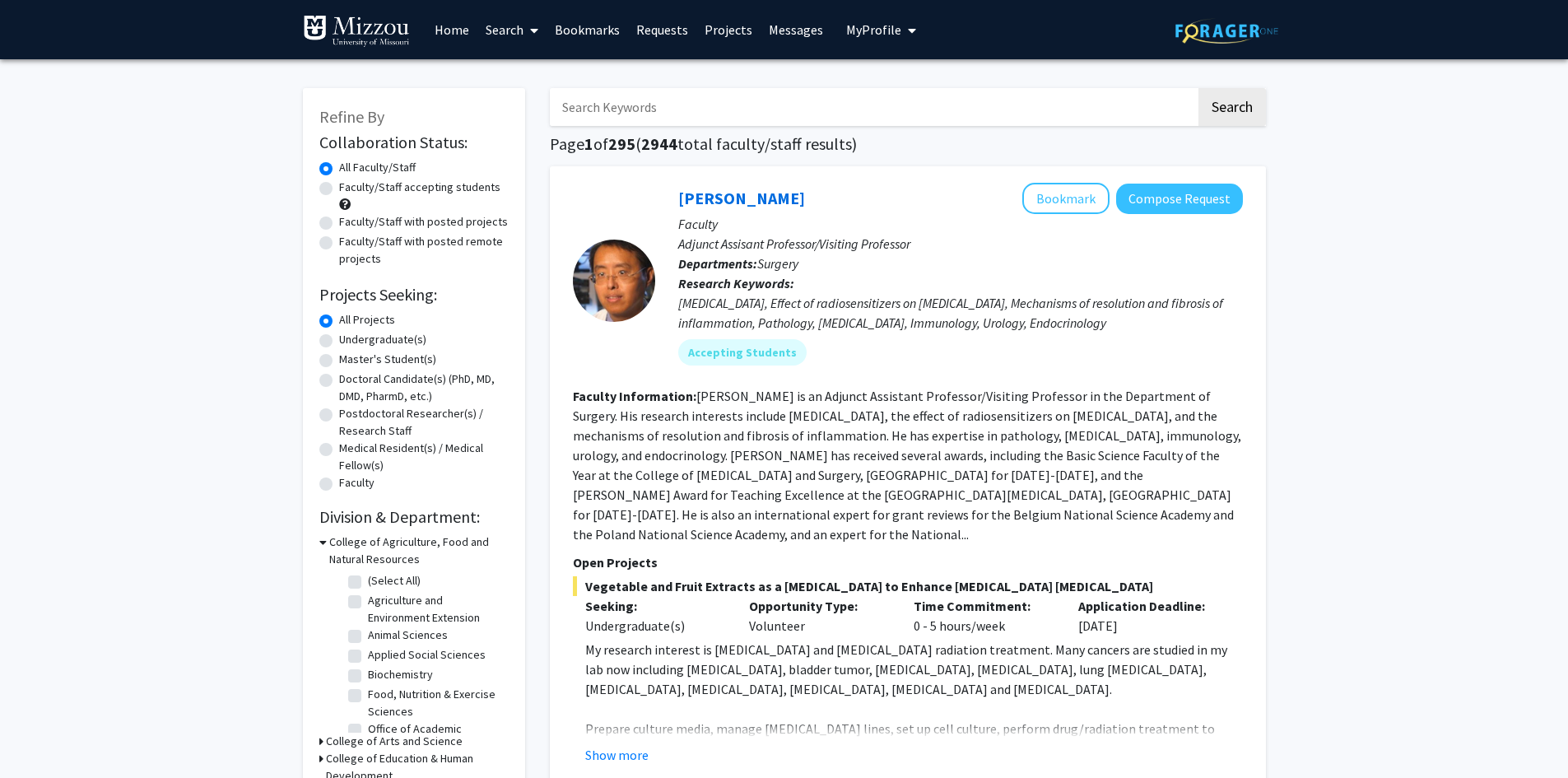
click at [403, 357] on label "Master's Student(s)" at bounding box center [388, 358] width 97 height 17
click at [349, 357] on input "Master's Student(s)" at bounding box center [344, 355] width 11 height 11
radio input "true"
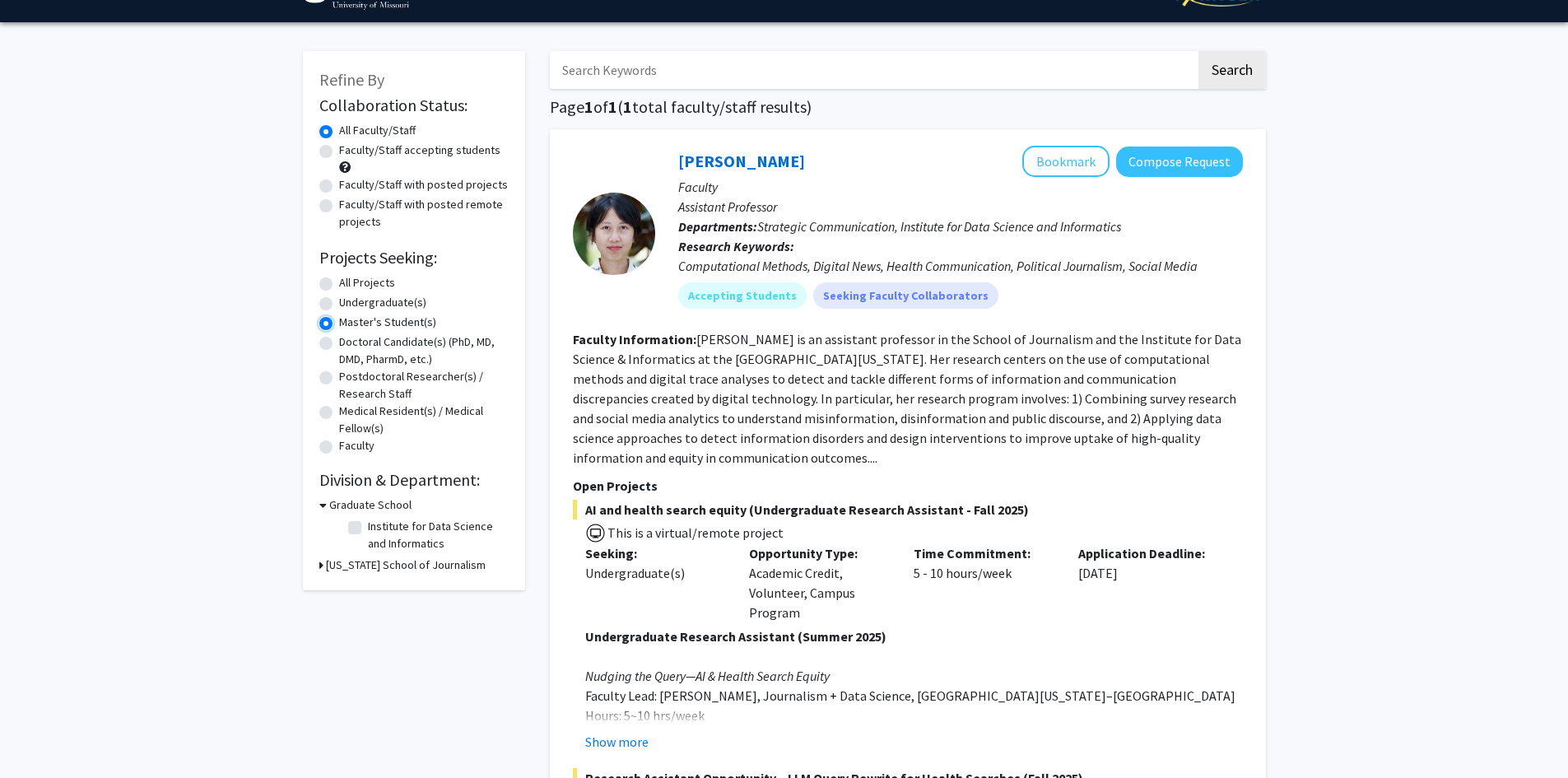
scroll to position [27, 0]
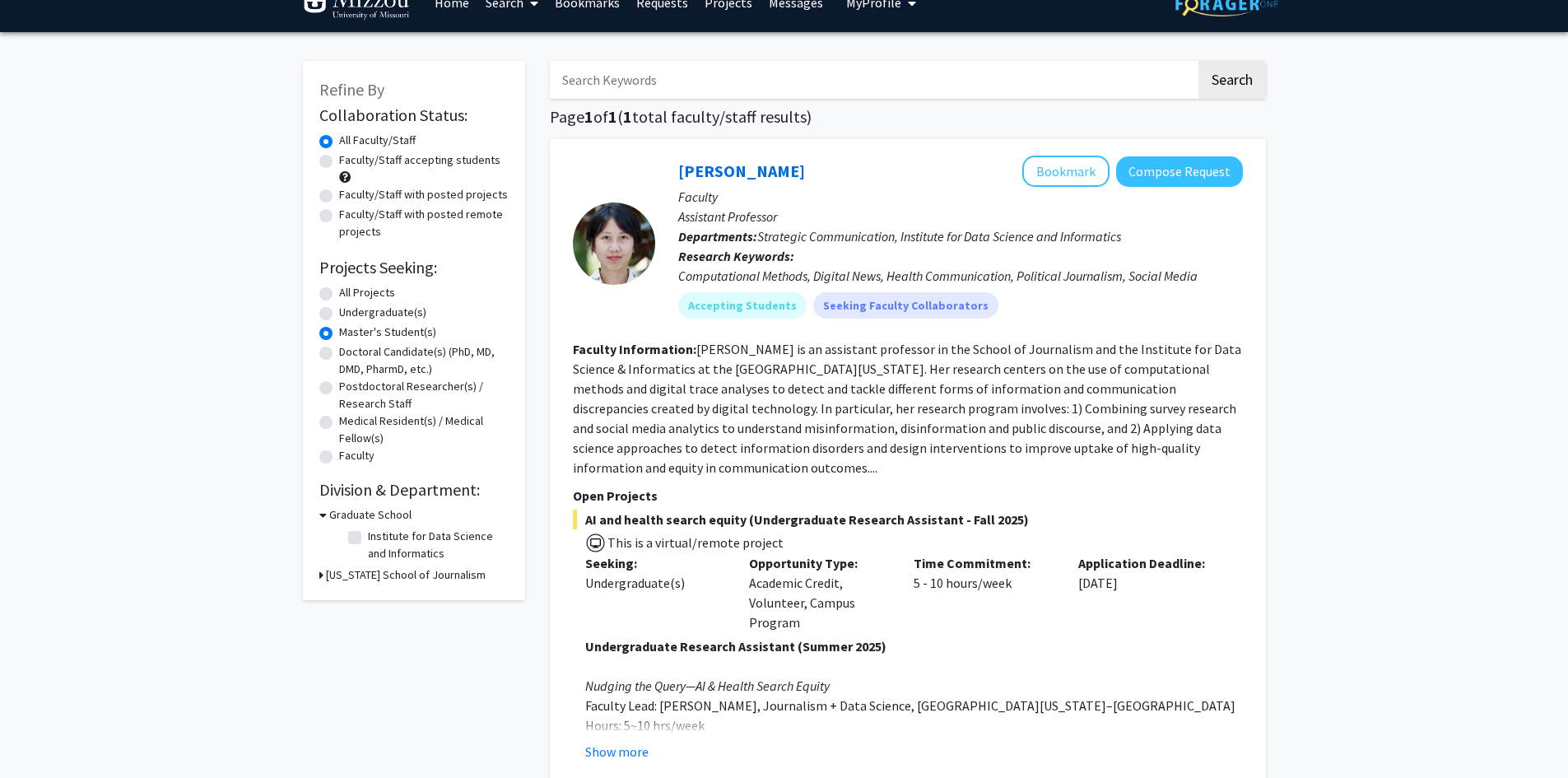
click at [340, 164] on label "Faculty/Staff accepting students" at bounding box center [420, 159] width 161 height 17
click at [340, 162] on input "Faculty/Staff accepting students" at bounding box center [344, 156] width 11 height 11
radio input "true"
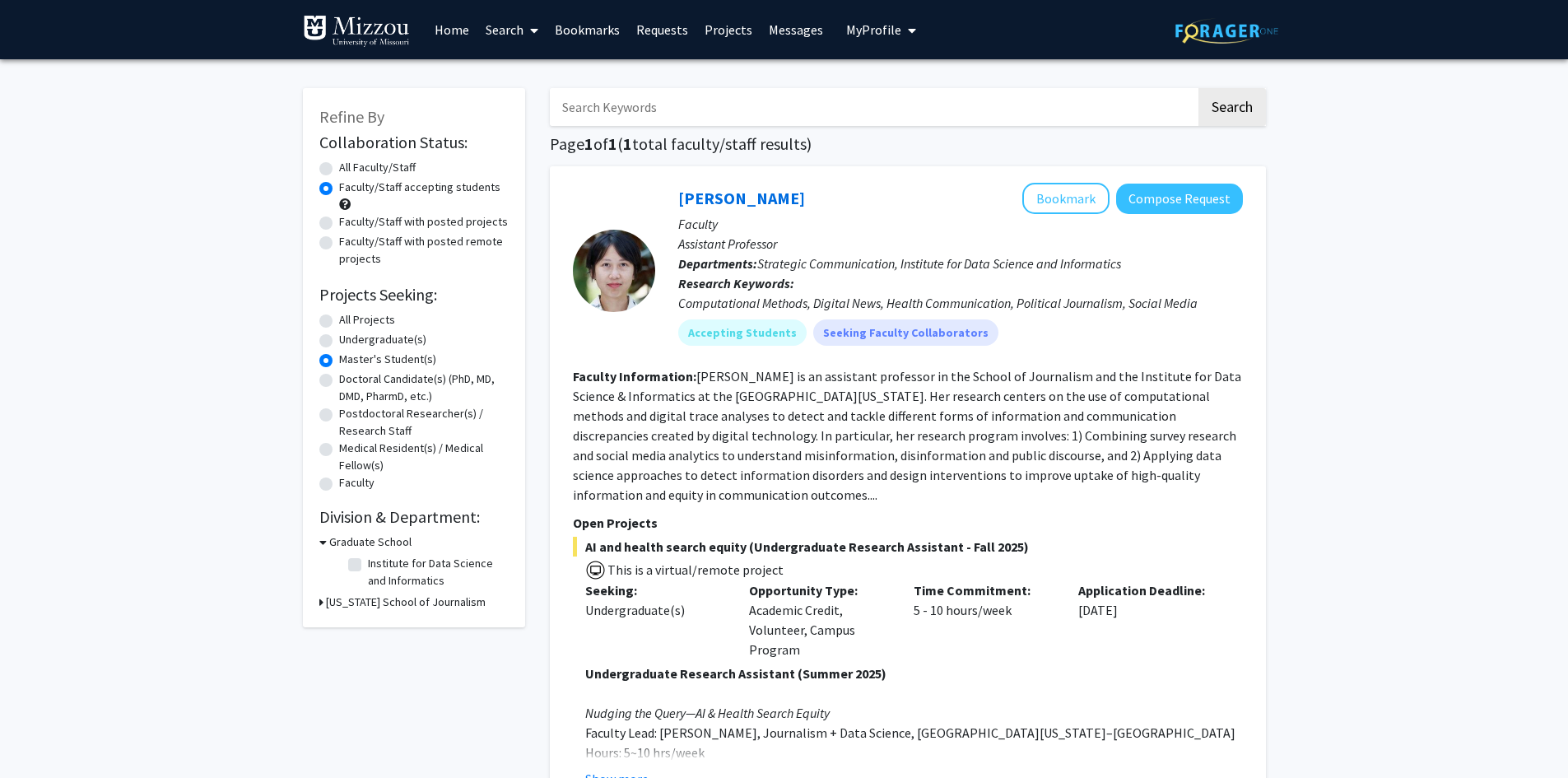
click at [340, 321] on label "All Projects" at bounding box center [368, 320] width 56 height 17
click at [340, 321] on input "All Projects" at bounding box center [344, 316] width 11 height 11
radio input "true"
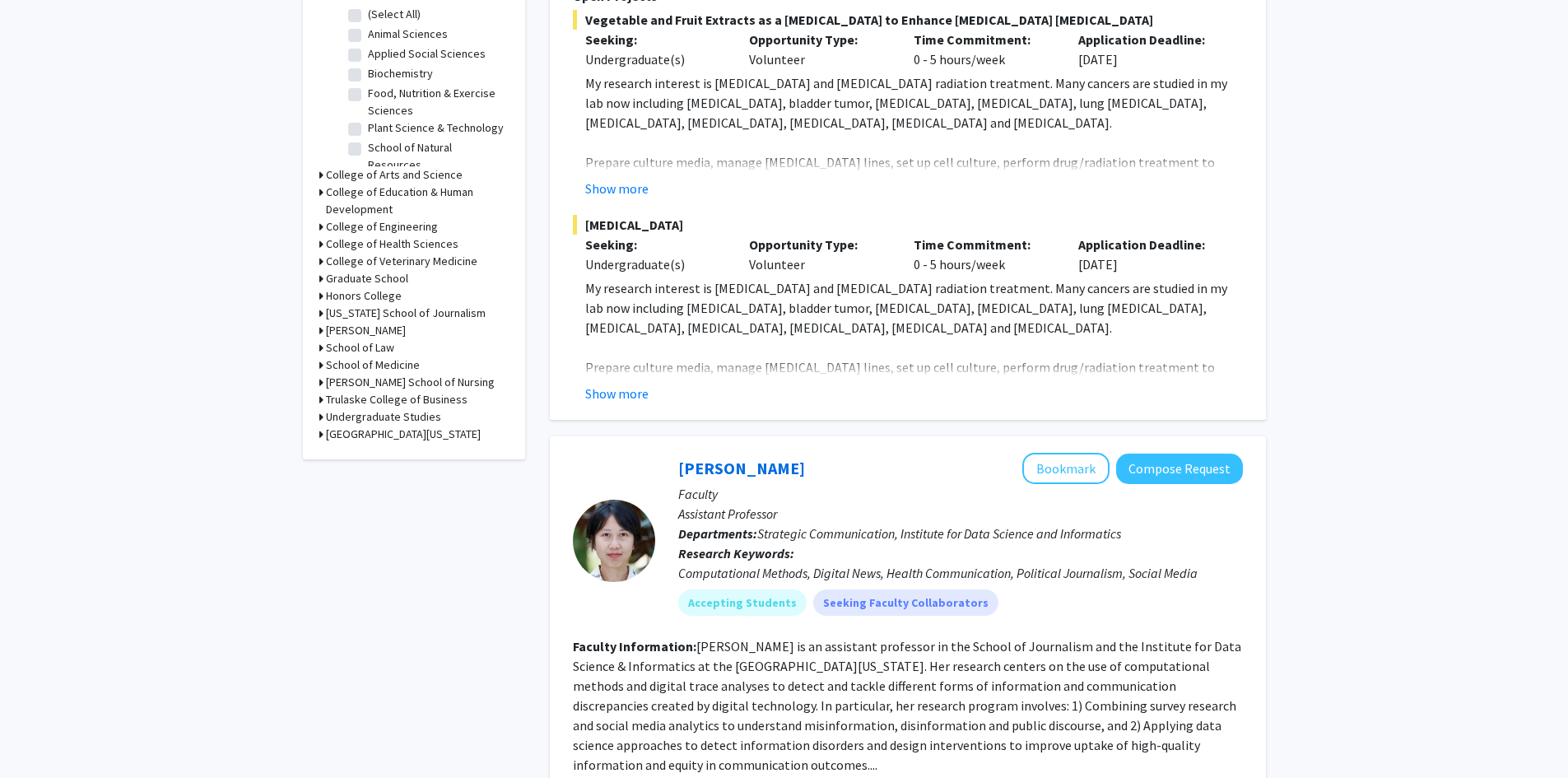
scroll to position [576, 0]
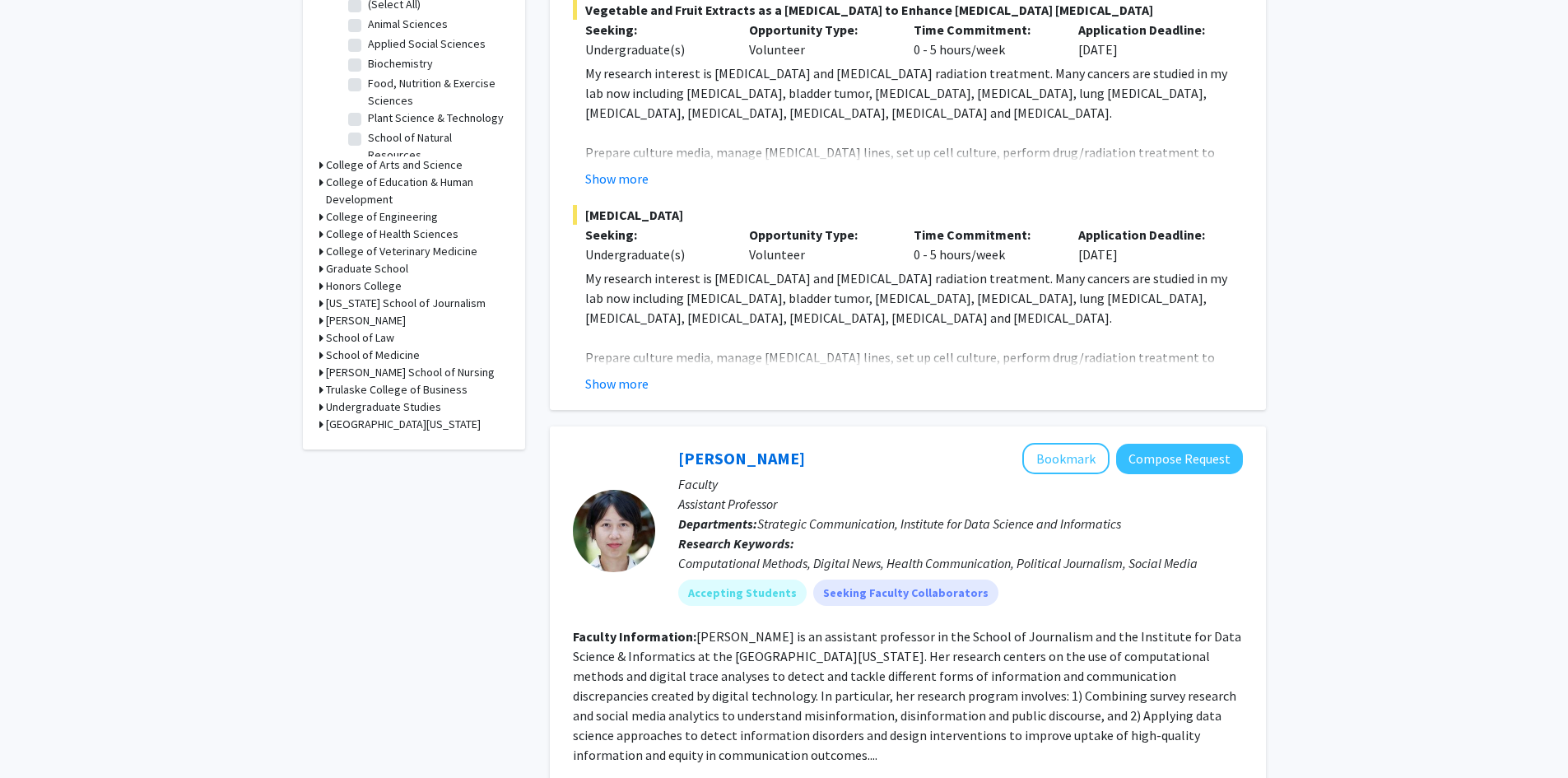
drag, startPoint x: 610, startPoint y: 382, endPoint x: 577, endPoint y: 382, distance: 33.0
click at [577, 382] on div "Yujiang Fang Bookmark Compose Request Faculty Adjunct Assisant Professor/Visiti…" at bounding box center [908, 0] width 716 height 819
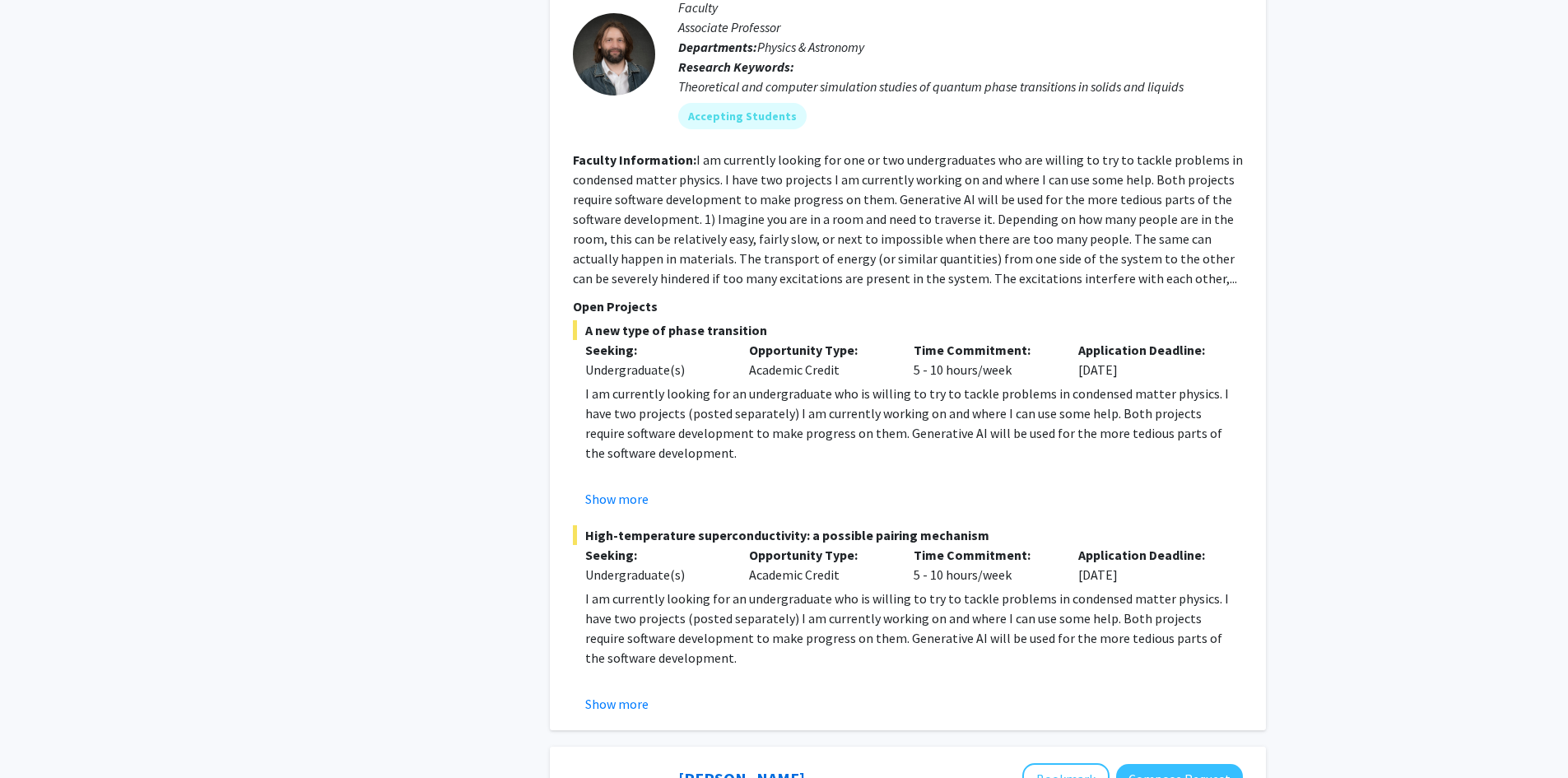
scroll to position [2002, 0]
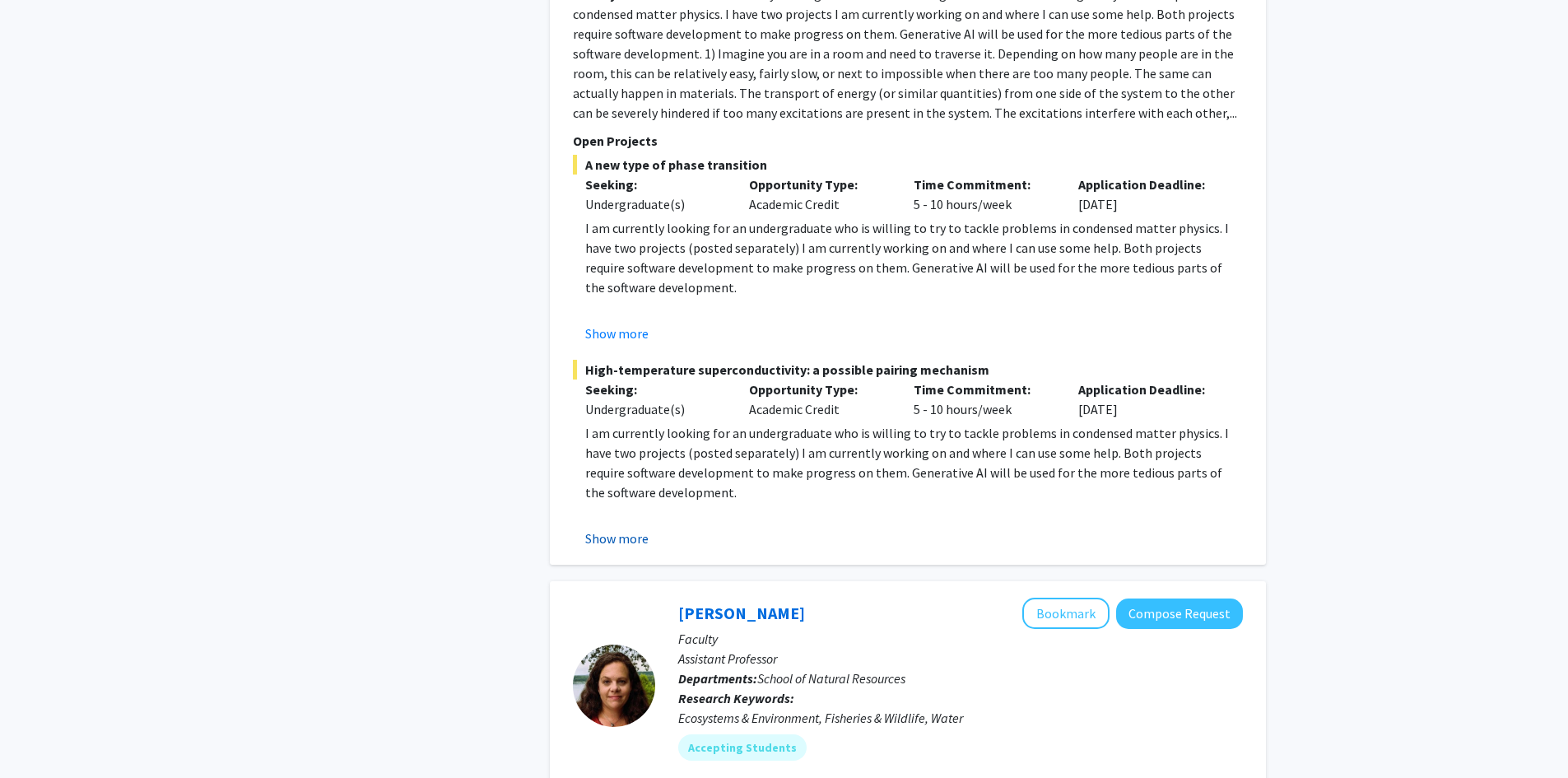
click at [637, 529] on button "Show more" at bounding box center [616, 538] width 64 height 20
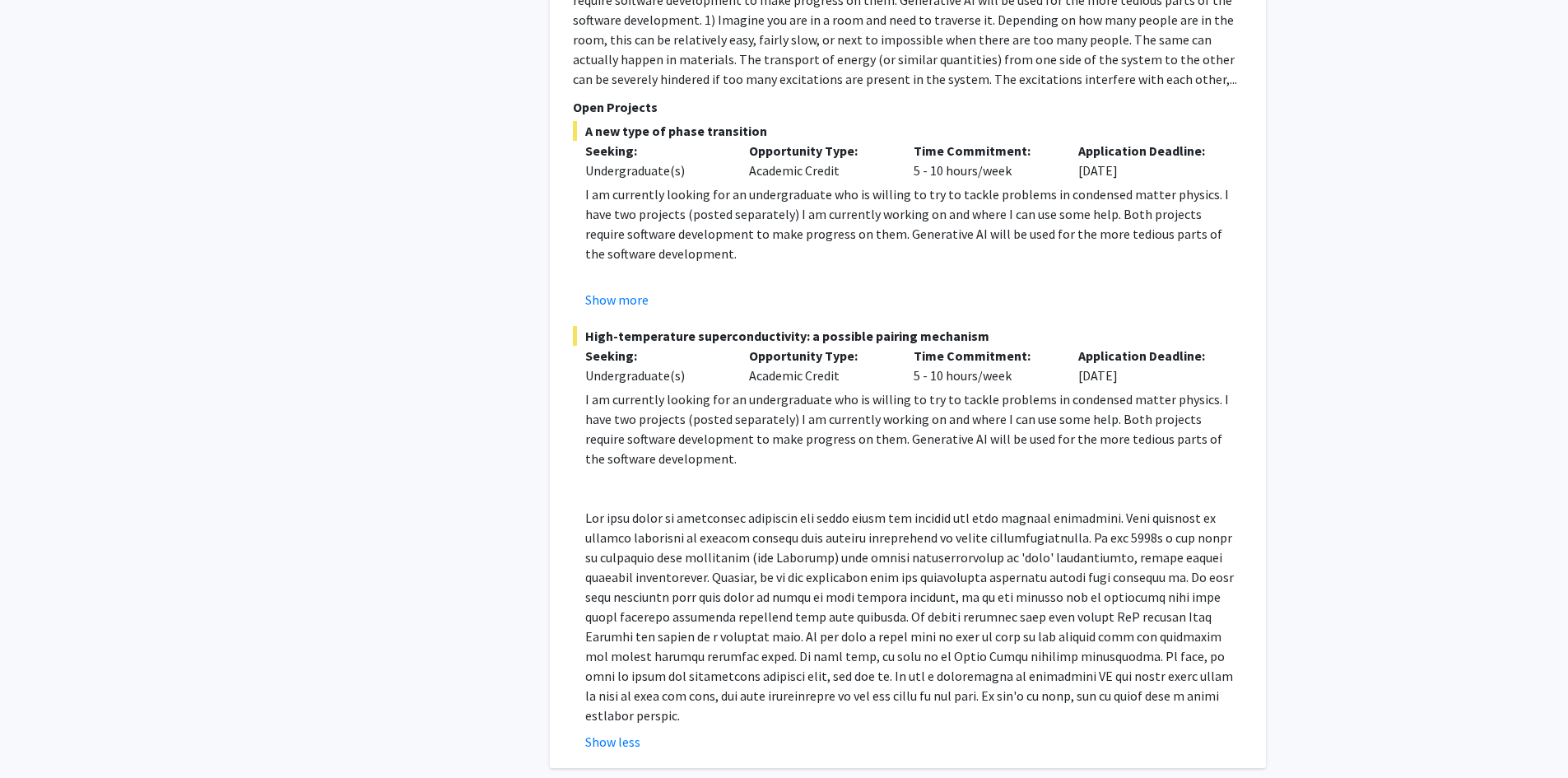
scroll to position [2194, 0]
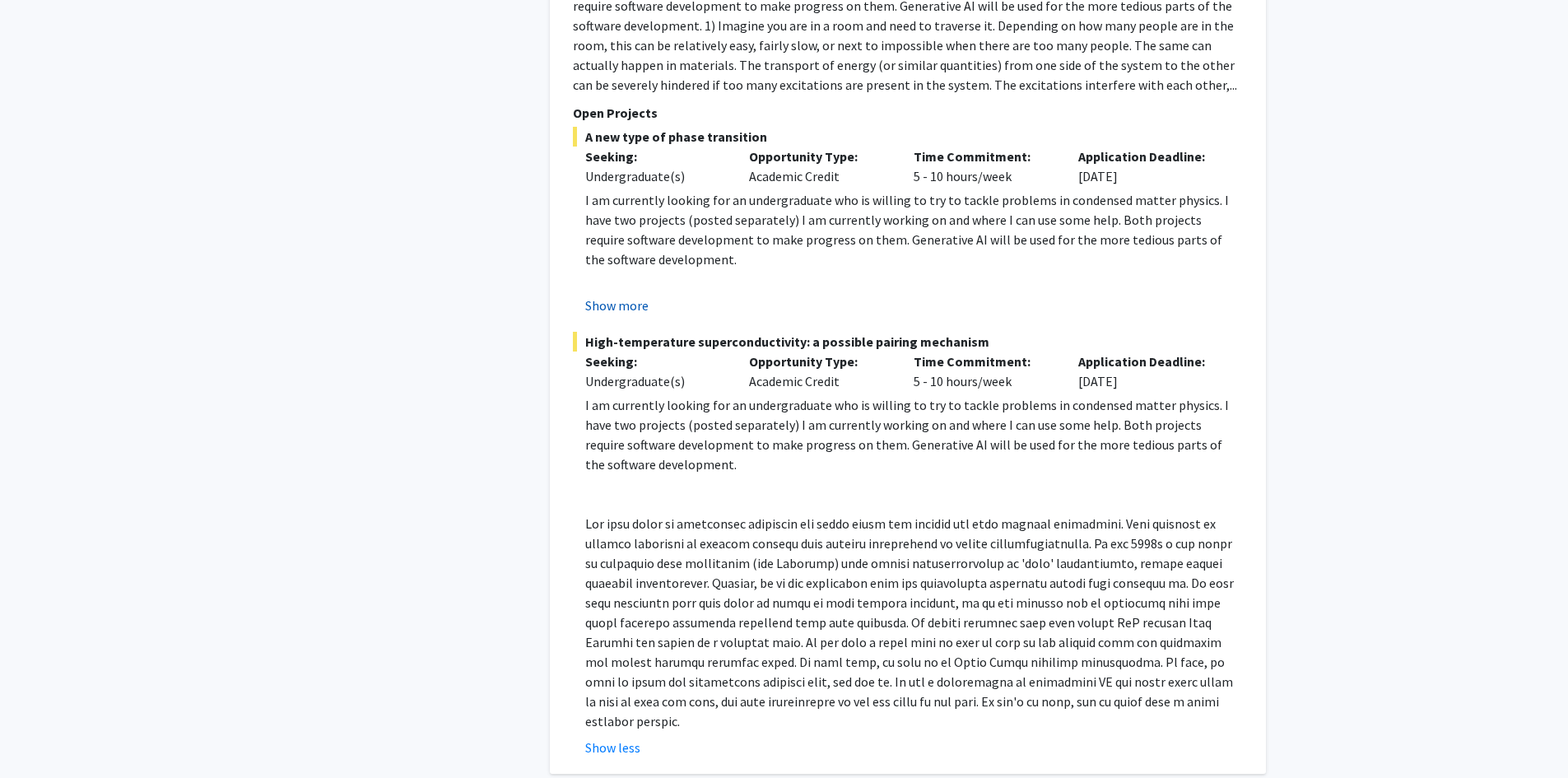
click at [617, 296] on button "Show more" at bounding box center [616, 306] width 64 height 20
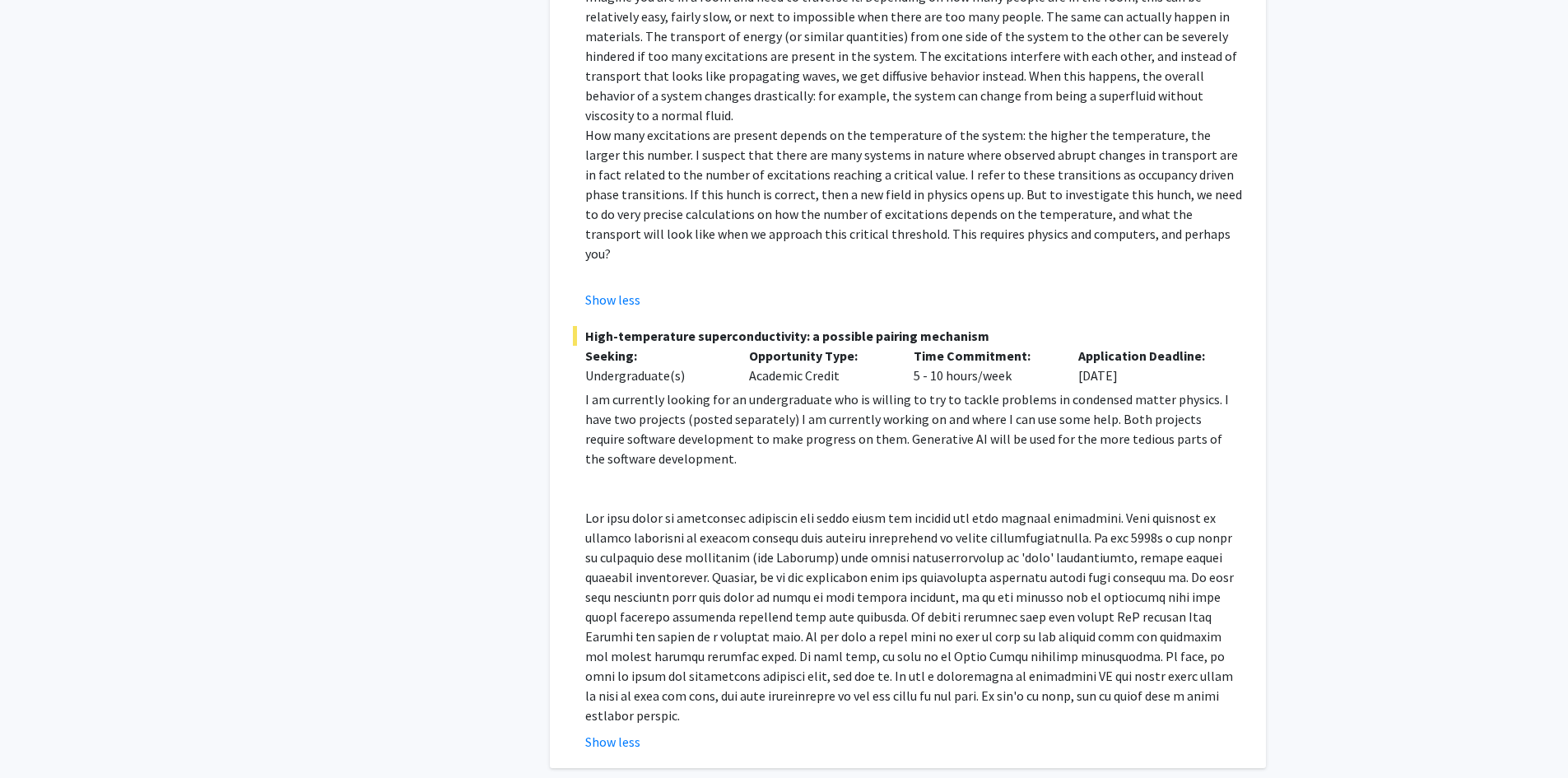
scroll to position [2496, 0]
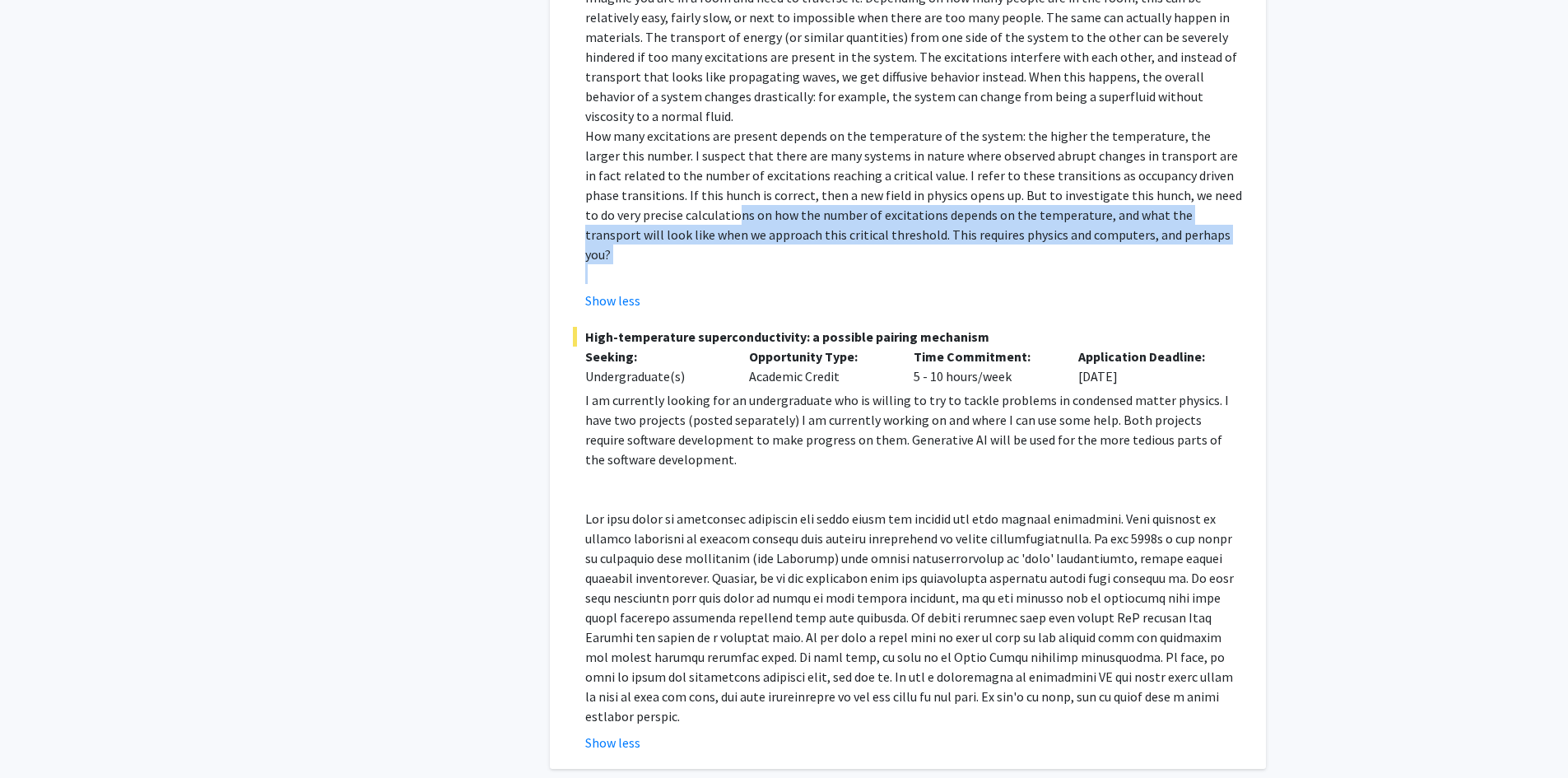
drag, startPoint x: 657, startPoint y: 176, endPoint x: 897, endPoint y: 209, distance: 242.3
click at [897, 209] on div "I am currently looking for an undergraduate who is willing to try to tackle pro…" at bounding box center [914, 86] width 658 height 395
click at [896, 264] on p at bounding box center [914, 274] width 658 height 20
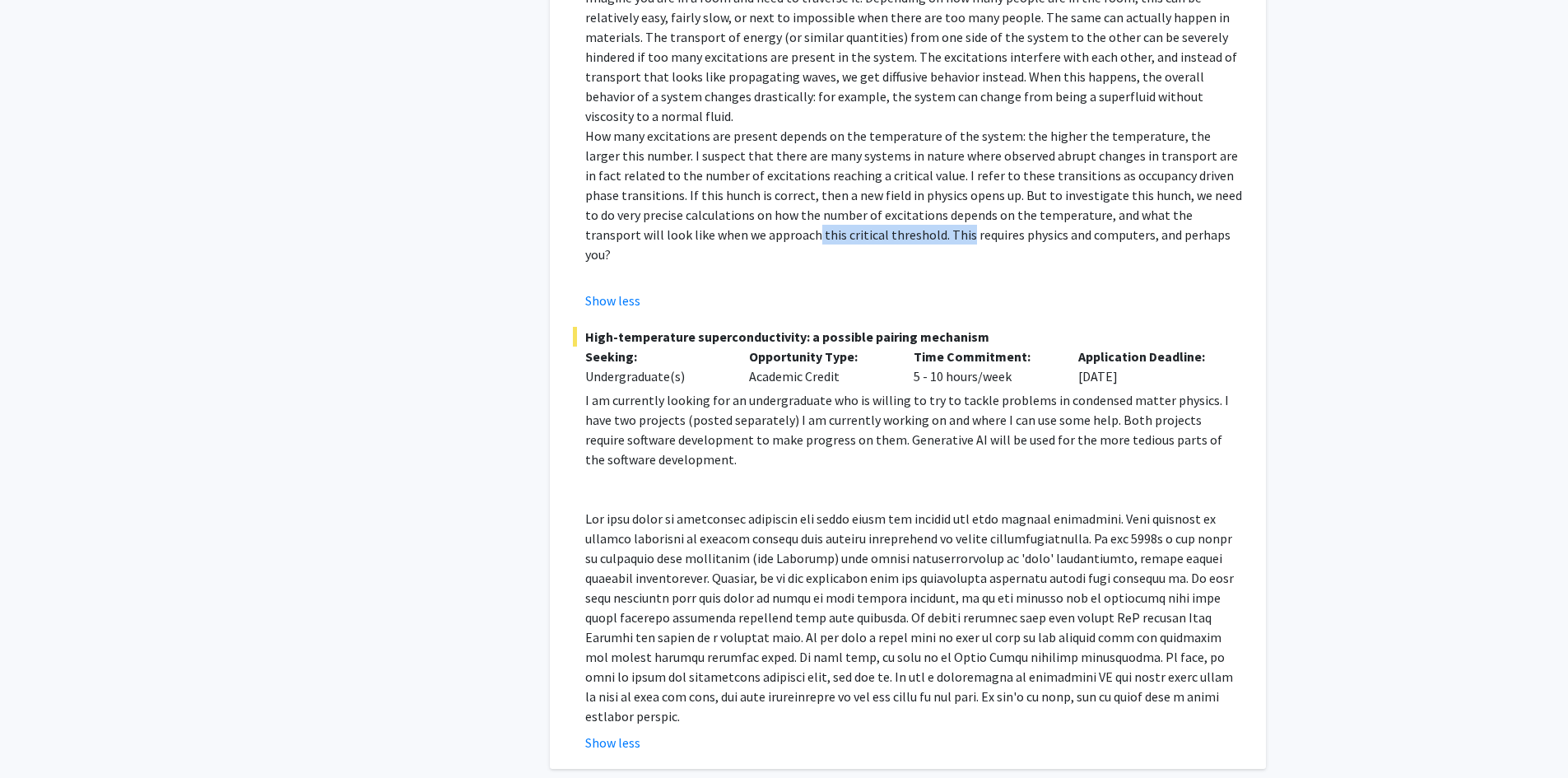
drag, startPoint x: 653, startPoint y: 188, endPoint x: 803, endPoint y: 187, distance: 150.0
click at [803, 187] on p "How many excitations are present depends on the temperature of the system: the …" at bounding box center [914, 194] width 658 height 138
click at [800, 181] on p "How many excitations are present depends on the temperature of the system: the …" at bounding box center [914, 194] width 658 height 138
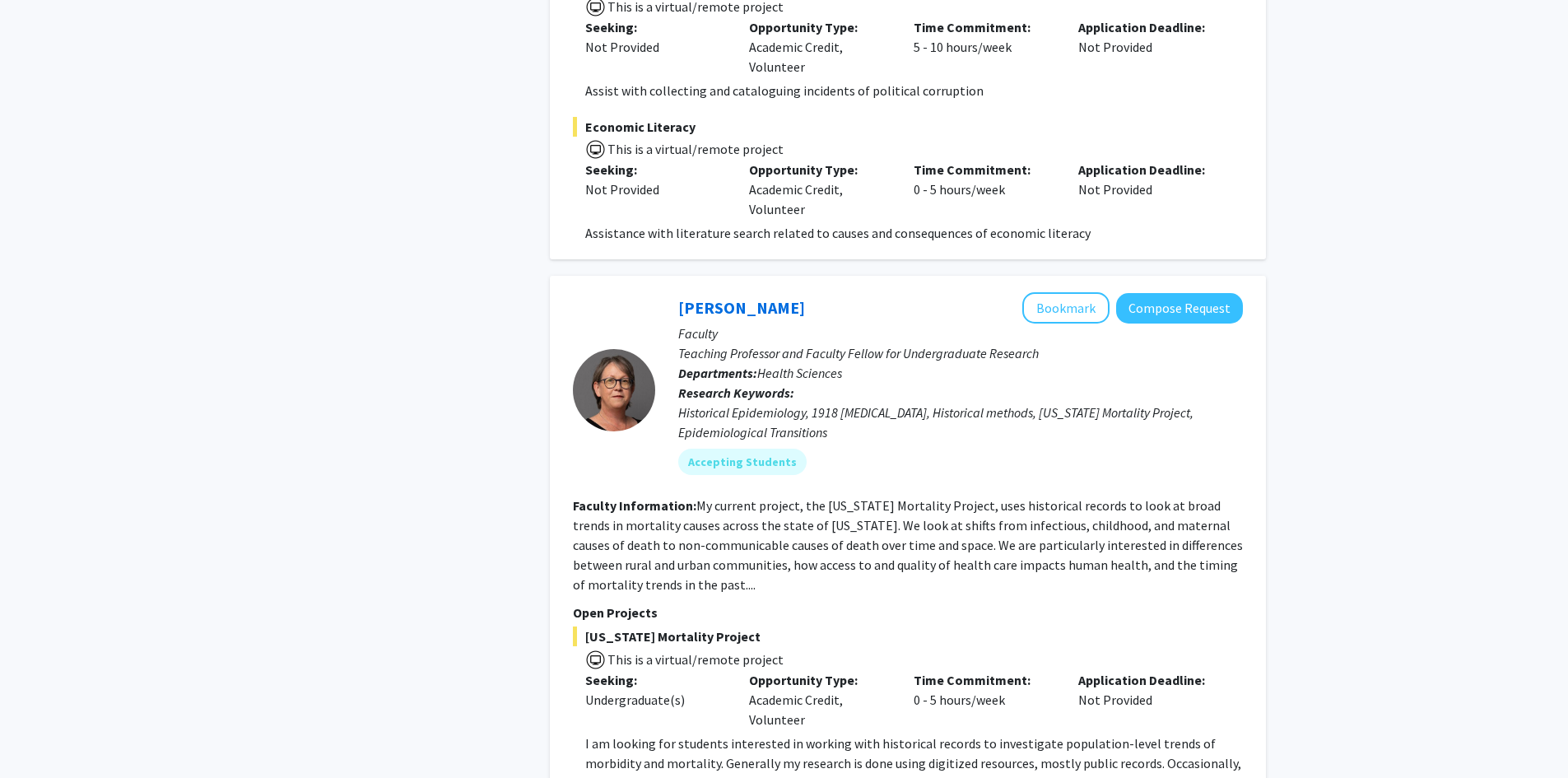
scroll to position [7461, 0]
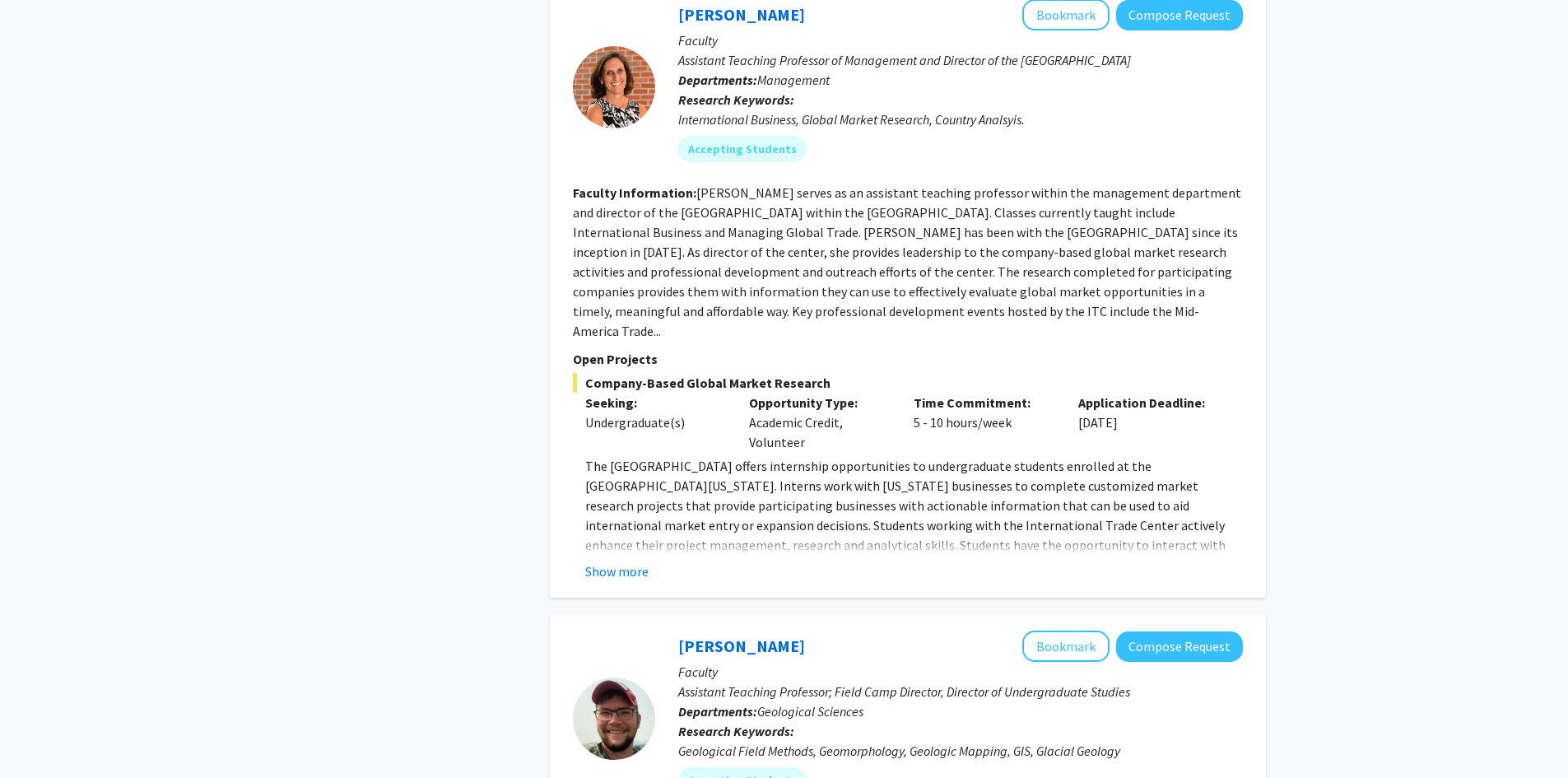
scroll to position [2578, 0]
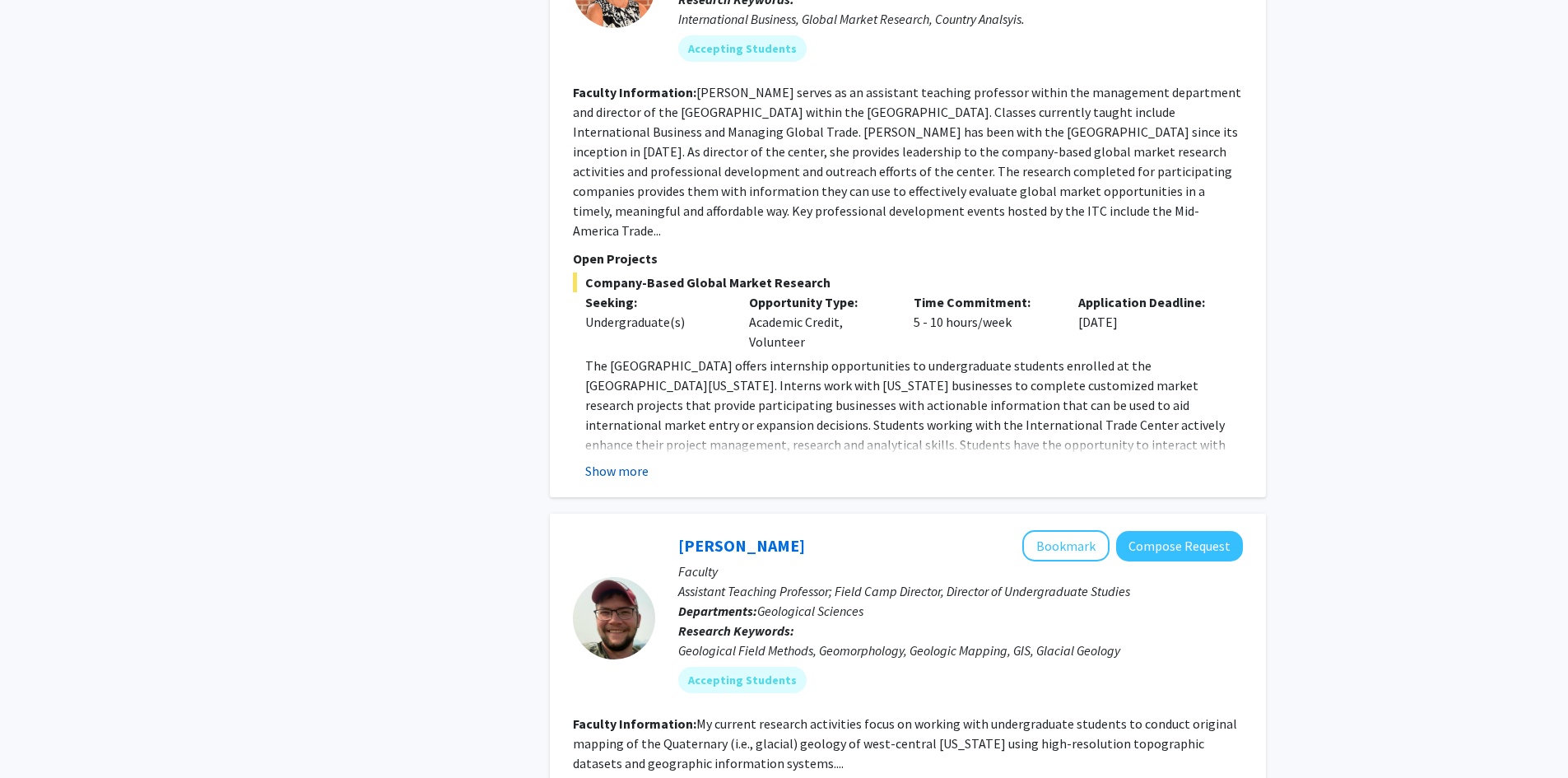
click at [630, 461] on button "Show more" at bounding box center [616, 471] width 64 height 20
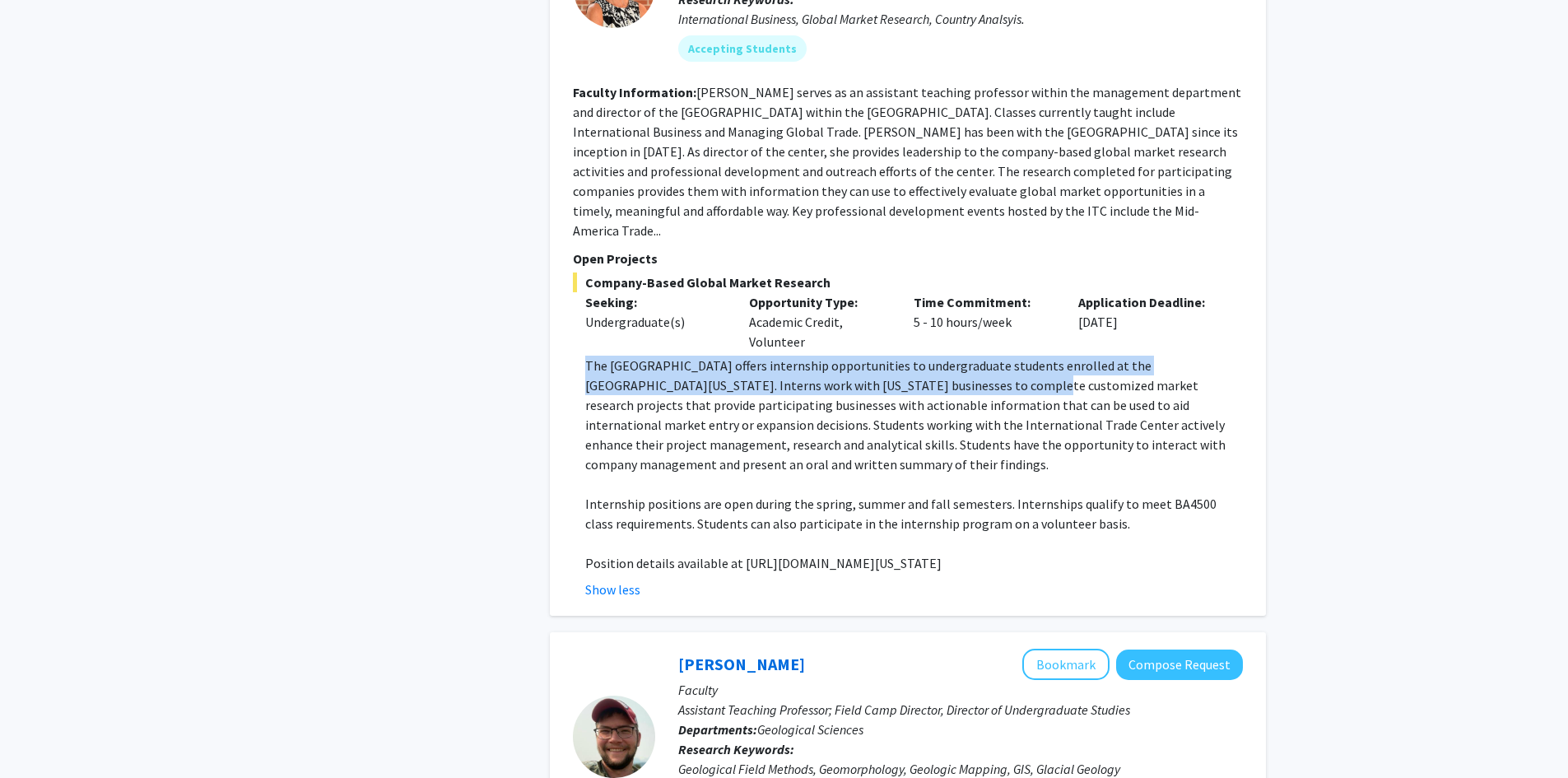
drag, startPoint x: 585, startPoint y: 324, endPoint x: 892, endPoint y: 348, distance: 307.9
click at [892, 355] on p "The International Trade Center offers internship opportunities to undergraduate…" at bounding box center [914, 414] width 658 height 118
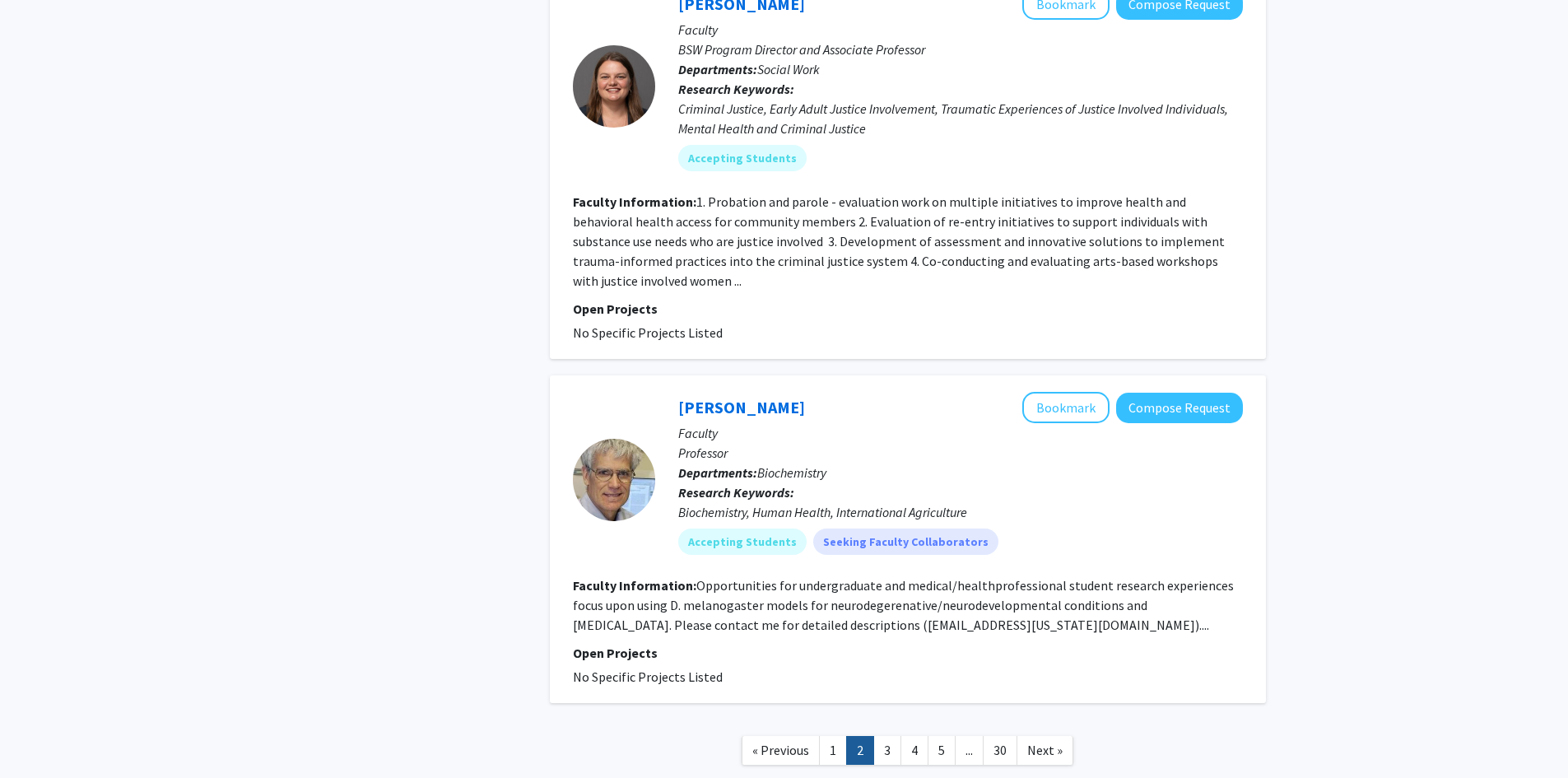
scroll to position [4456, 0]
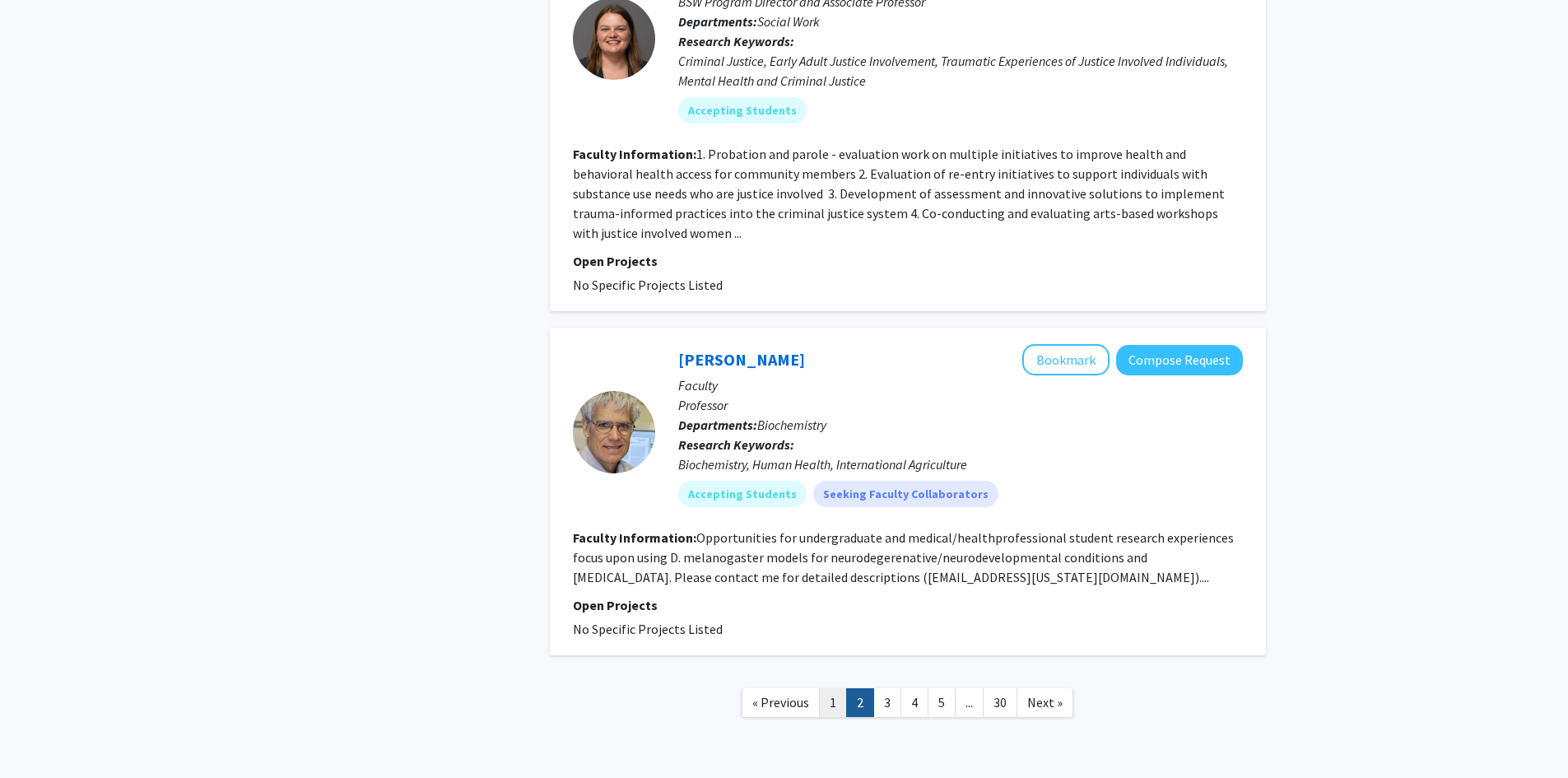
click at [830, 688] on link "1" at bounding box center [833, 702] width 28 height 29
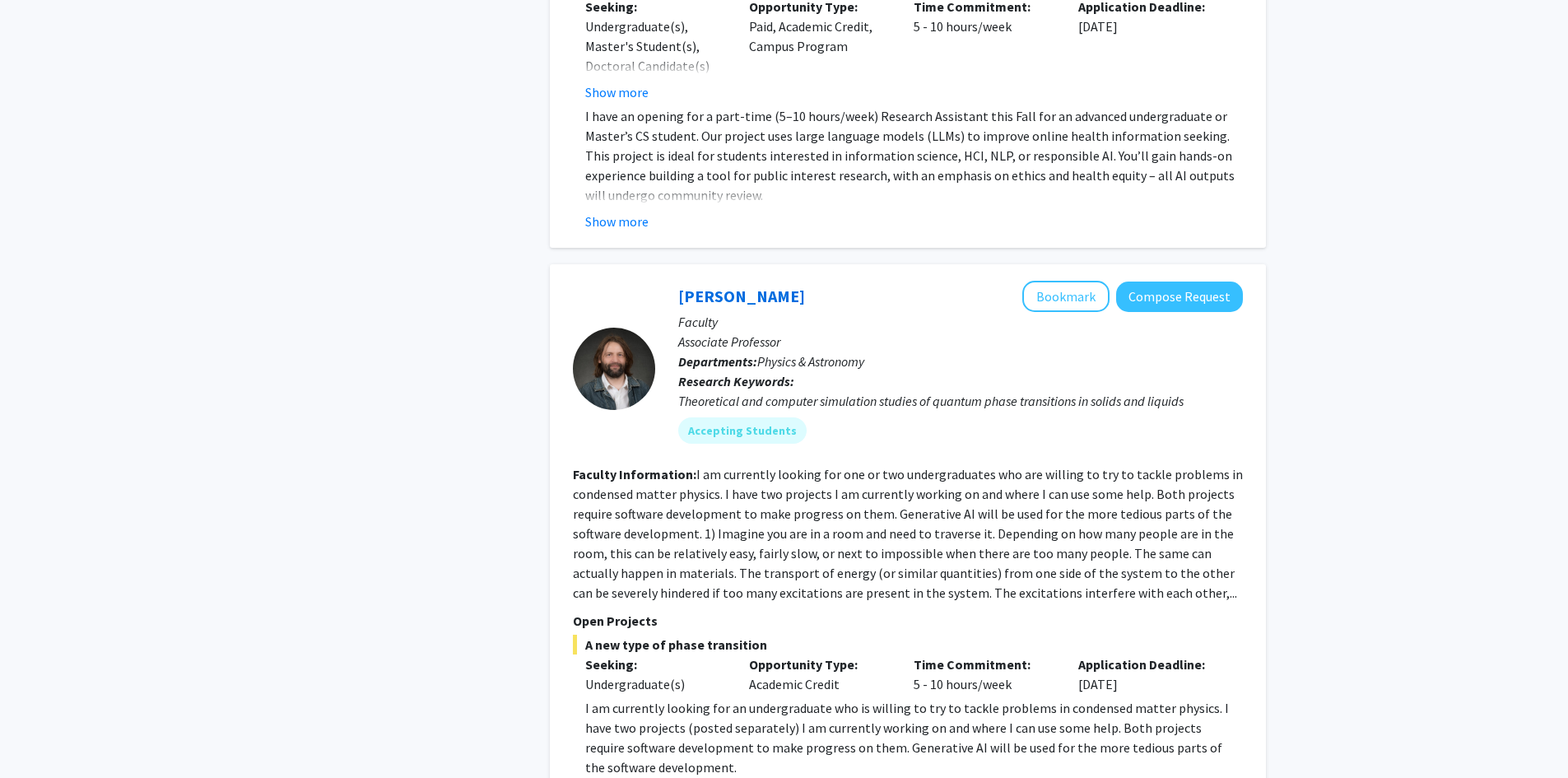
scroll to position [1701, 0]
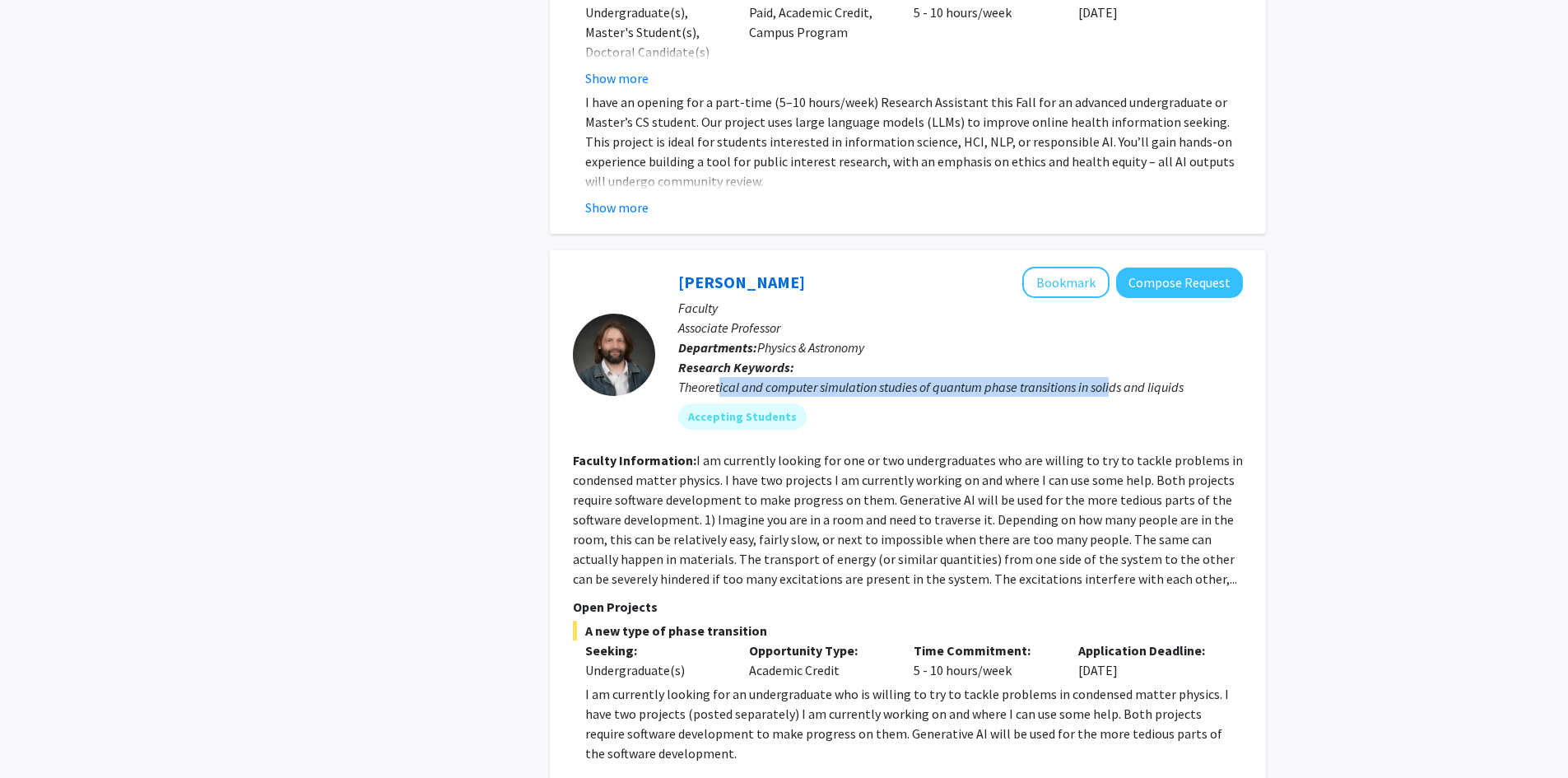
drag, startPoint x: 718, startPoint y: 364, endPoint x: 1113, endPoint y: 372, distance: 395.1
click at [1114, 377] on div "Theoretical and computer simulation studies of quantum phase transitions in sol…" at bounding box center [961, 387] width 565 height 20
click at [1113, 377] on div "Theoretical and computer simulation studies of quantum phase transitions in sol…" at bounding box center [961, 387] width 565 height 20
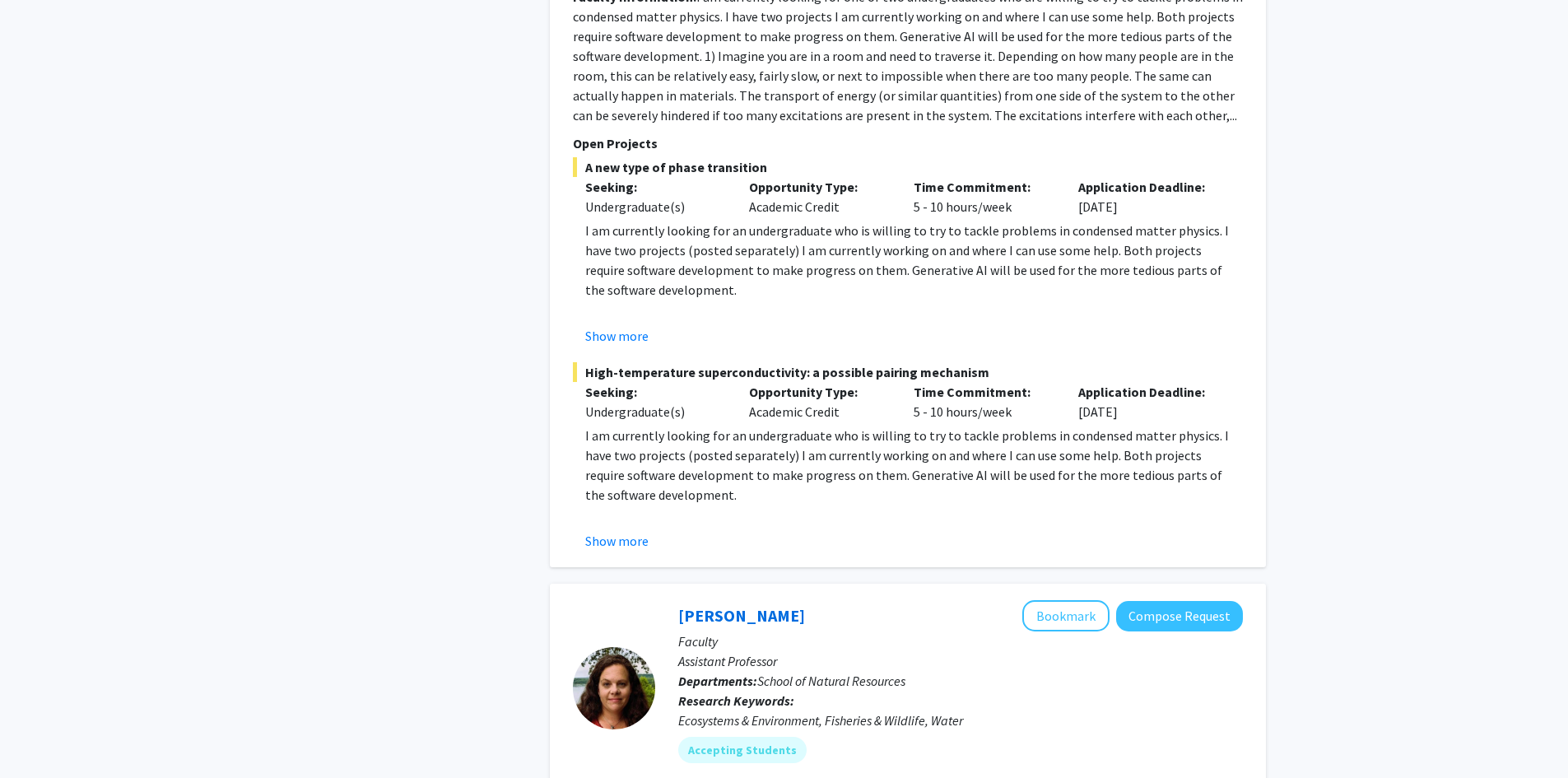
scroll to position [2166, 0]
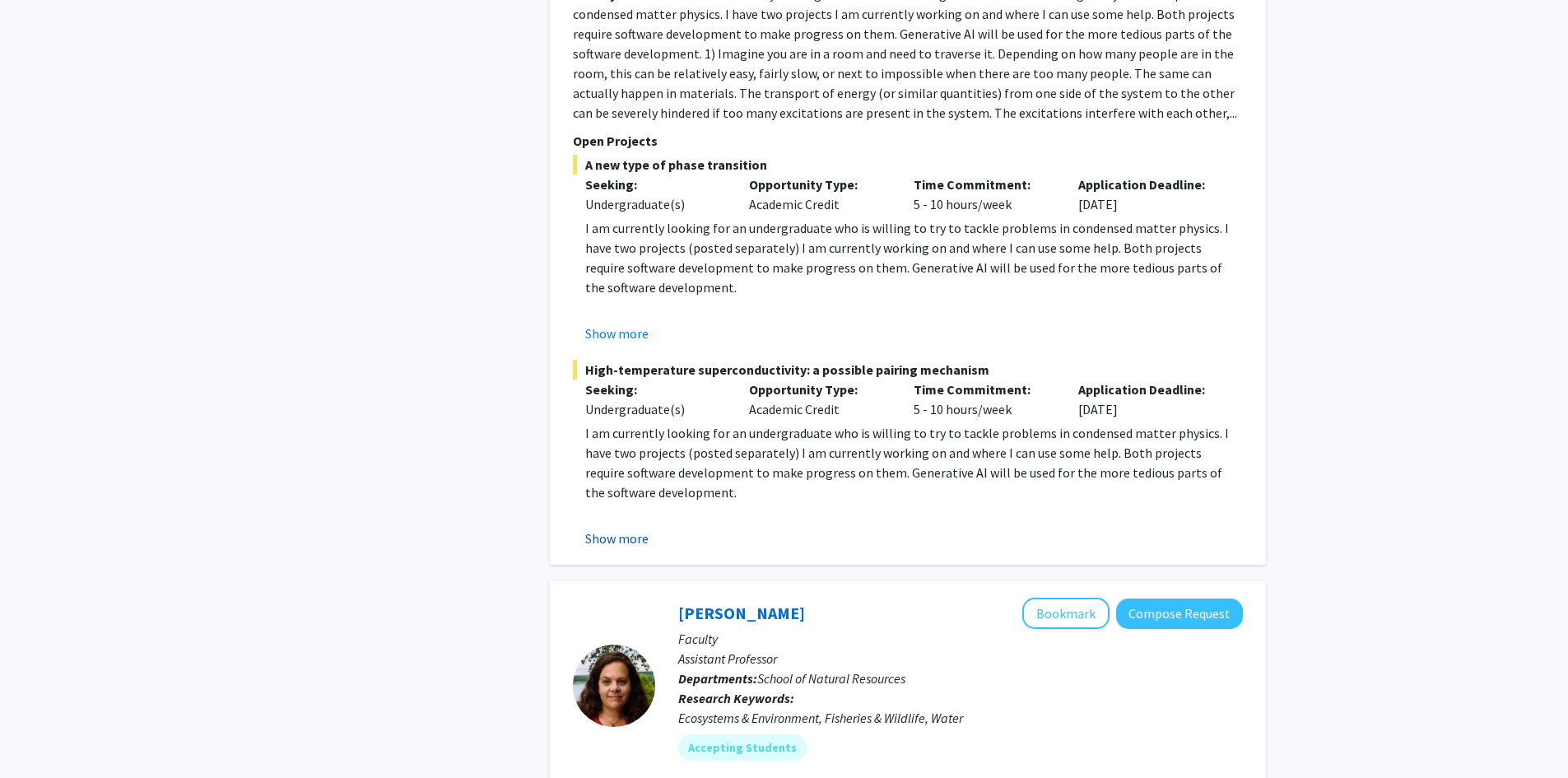
click at [616, 529] on button "Show more" at bounding box center [616, 538] width 64 height 20
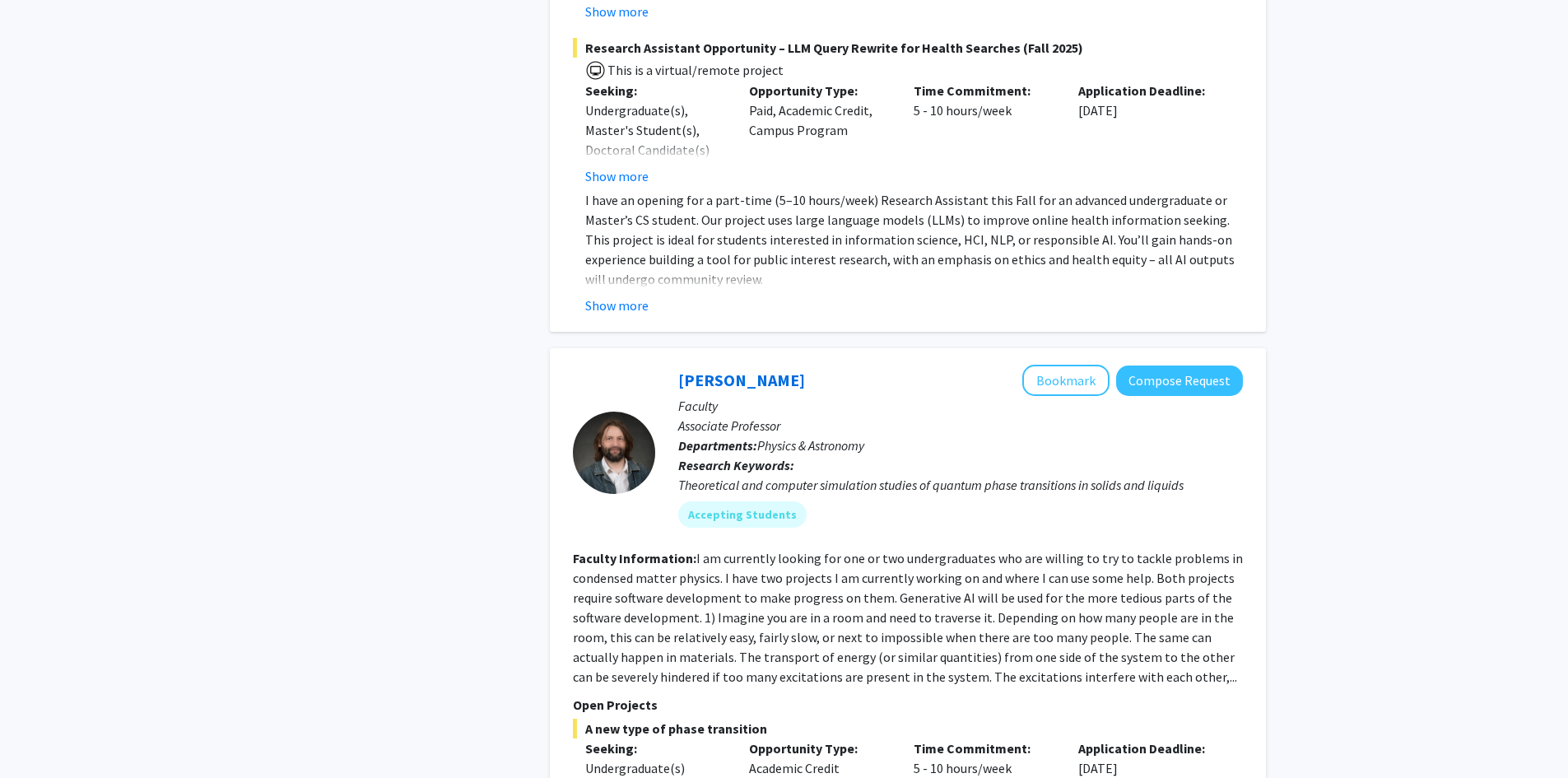
scroll to position [1591, 0]
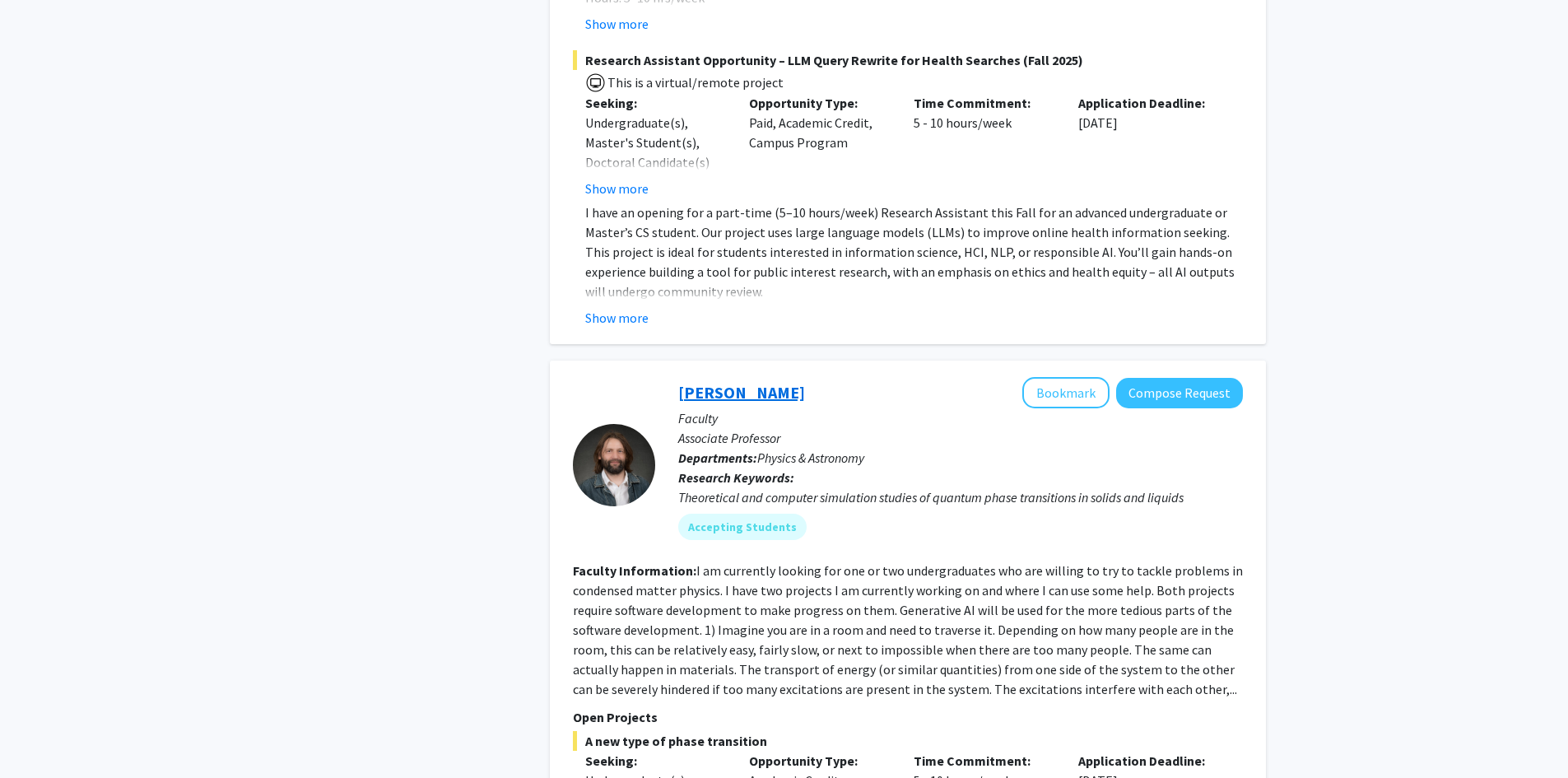
click at [701, 382] on link "[PERSON_NAME]" at bounding box center [741, 391] width 126 height 21
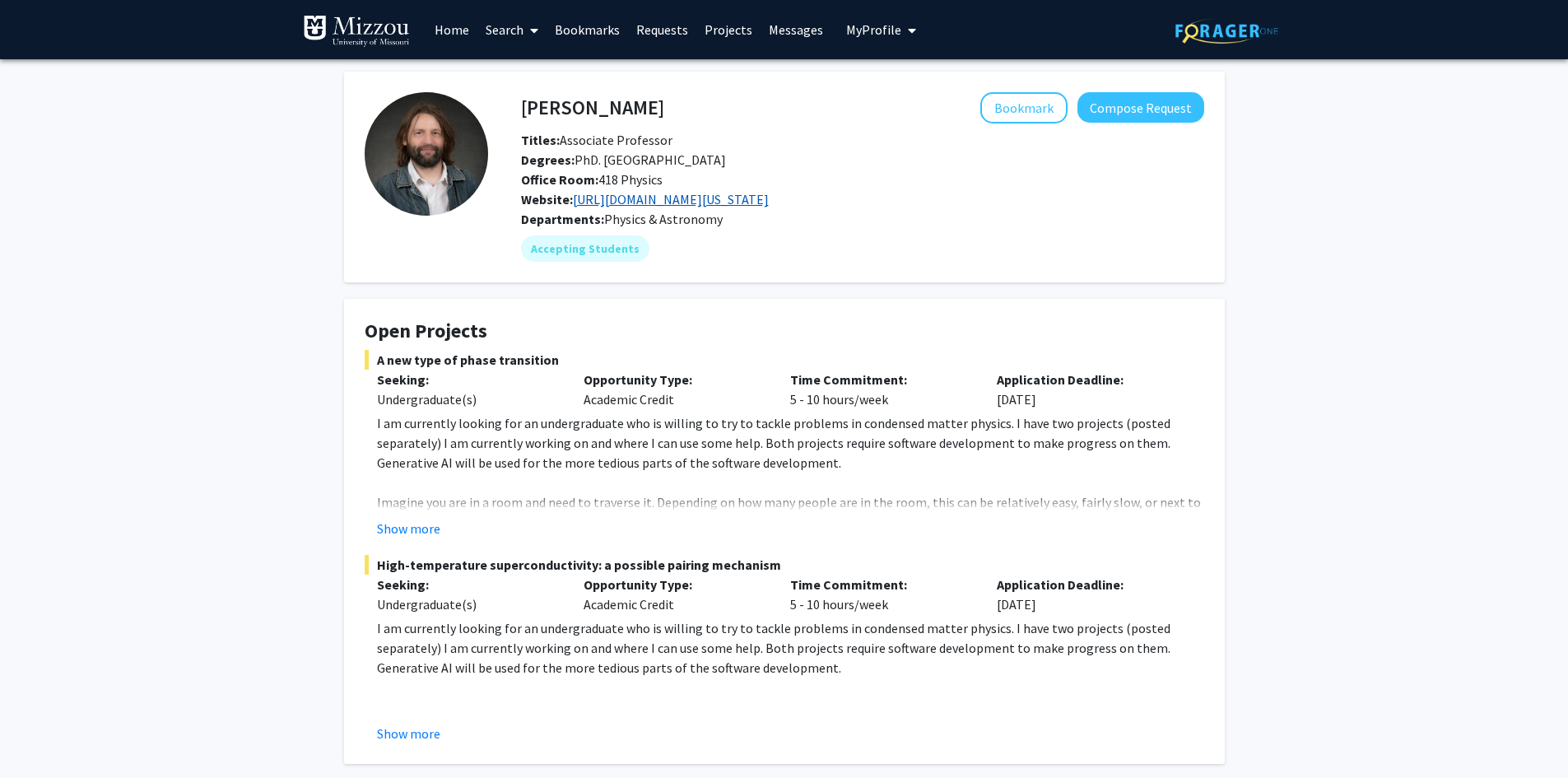
click at [639, 197] on link "http://faculty.missouri.edu/~montfrooijw/" at bounding box center [670, 199] width 196 height 17
drag, startPoint x: 520, startPoint y: 107, endPoint x: 678, endPoint y: 97, distance: 158.3
click at [678, 97] on div "Wouter Montfrooij Bookmark Compose Request" at bounding box center [862, 108] width 708 height 31
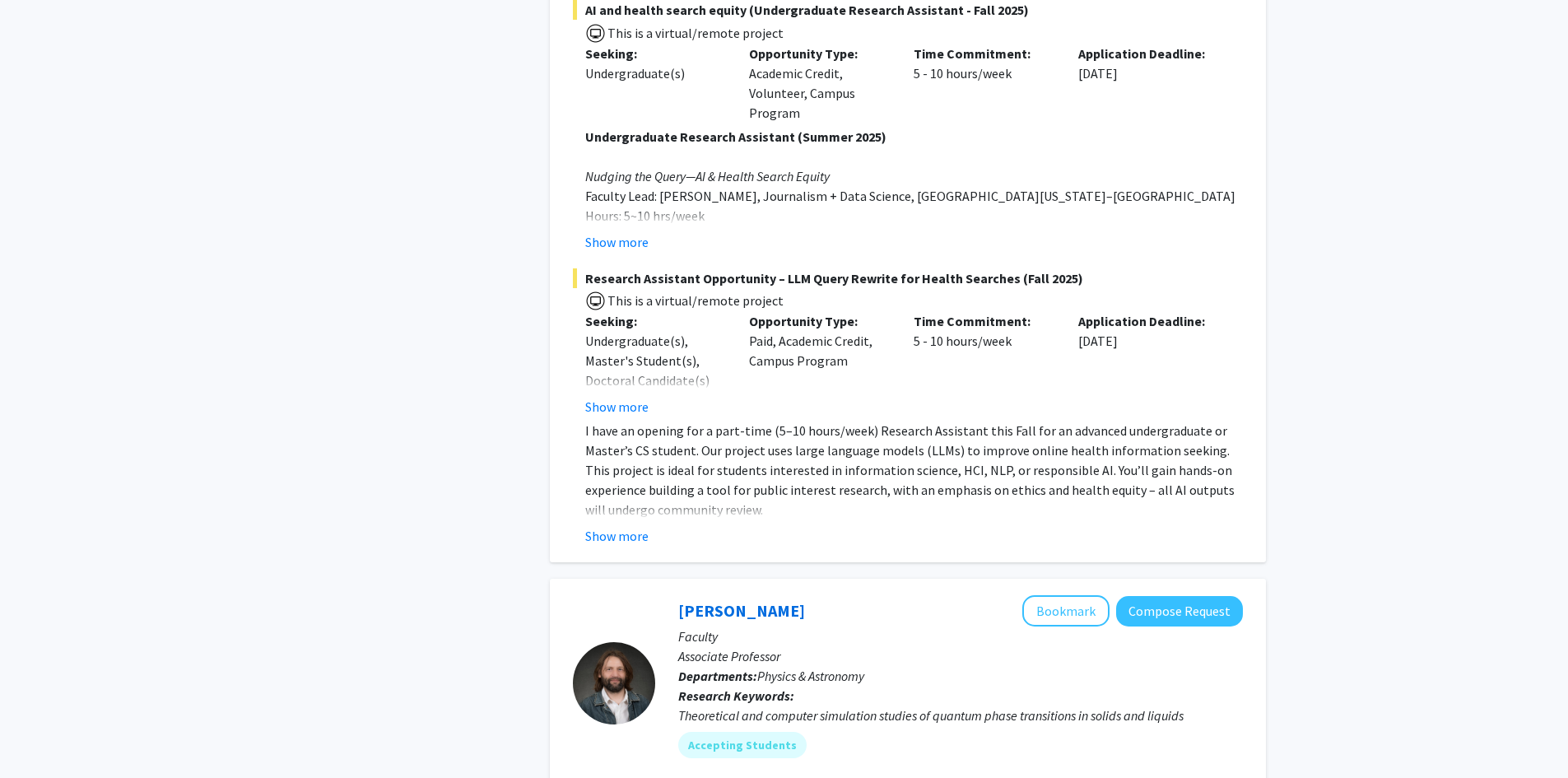
scroll to position [1481, 0]
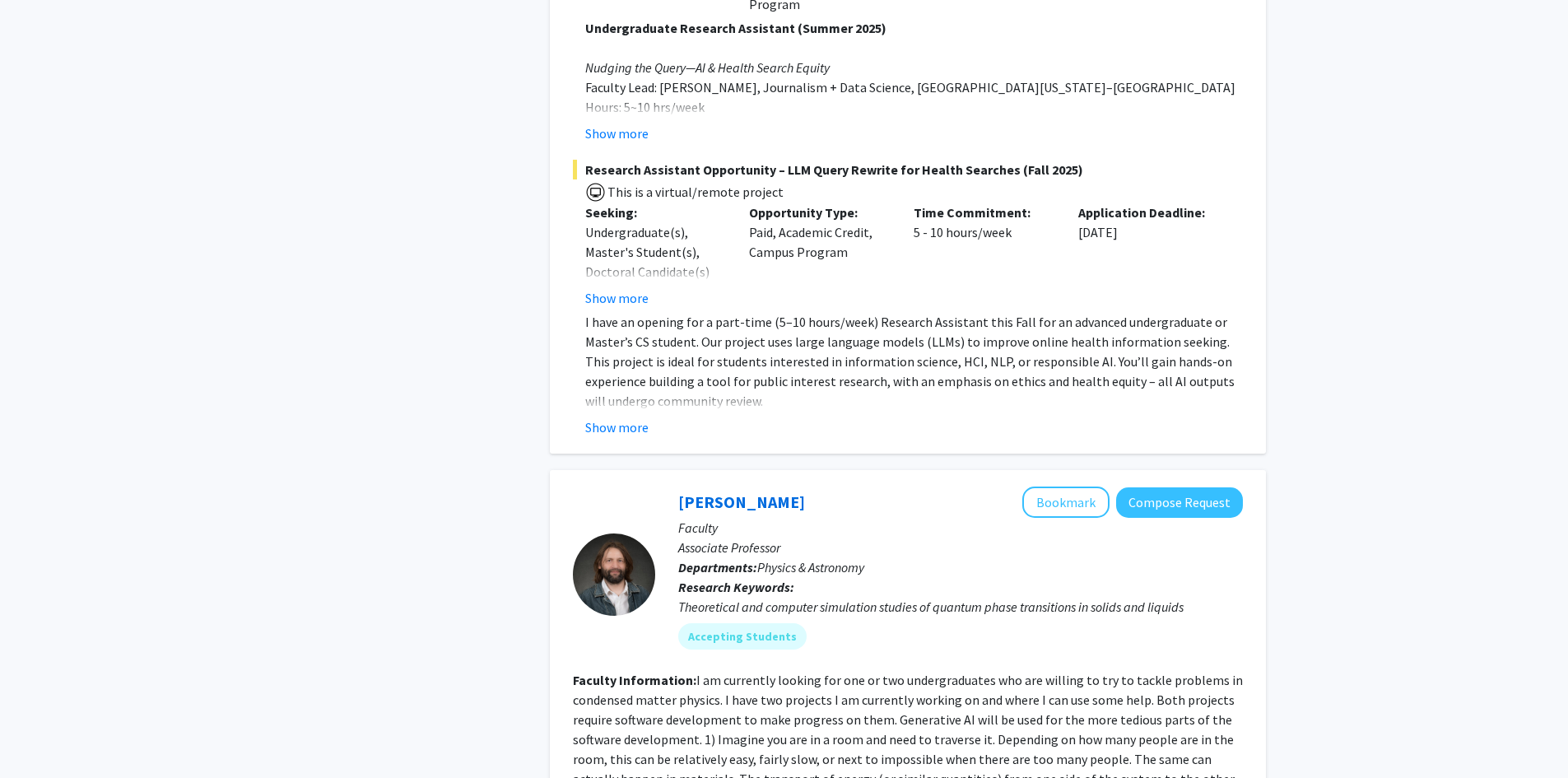
click at [631, 417] on button "Show more" at bounding box center [616, 427] width 64 height 20
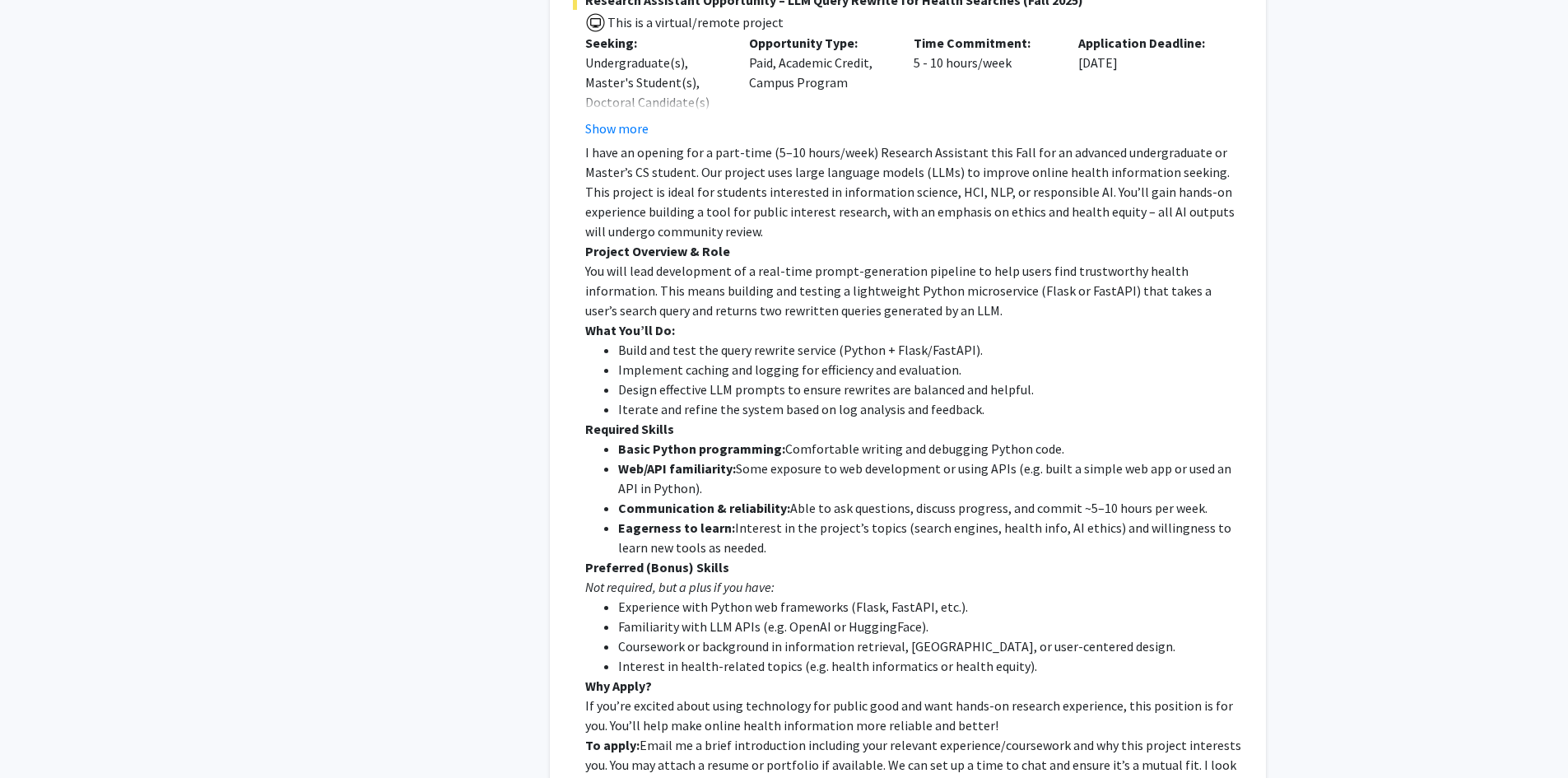
scroll to position [1673, 0]
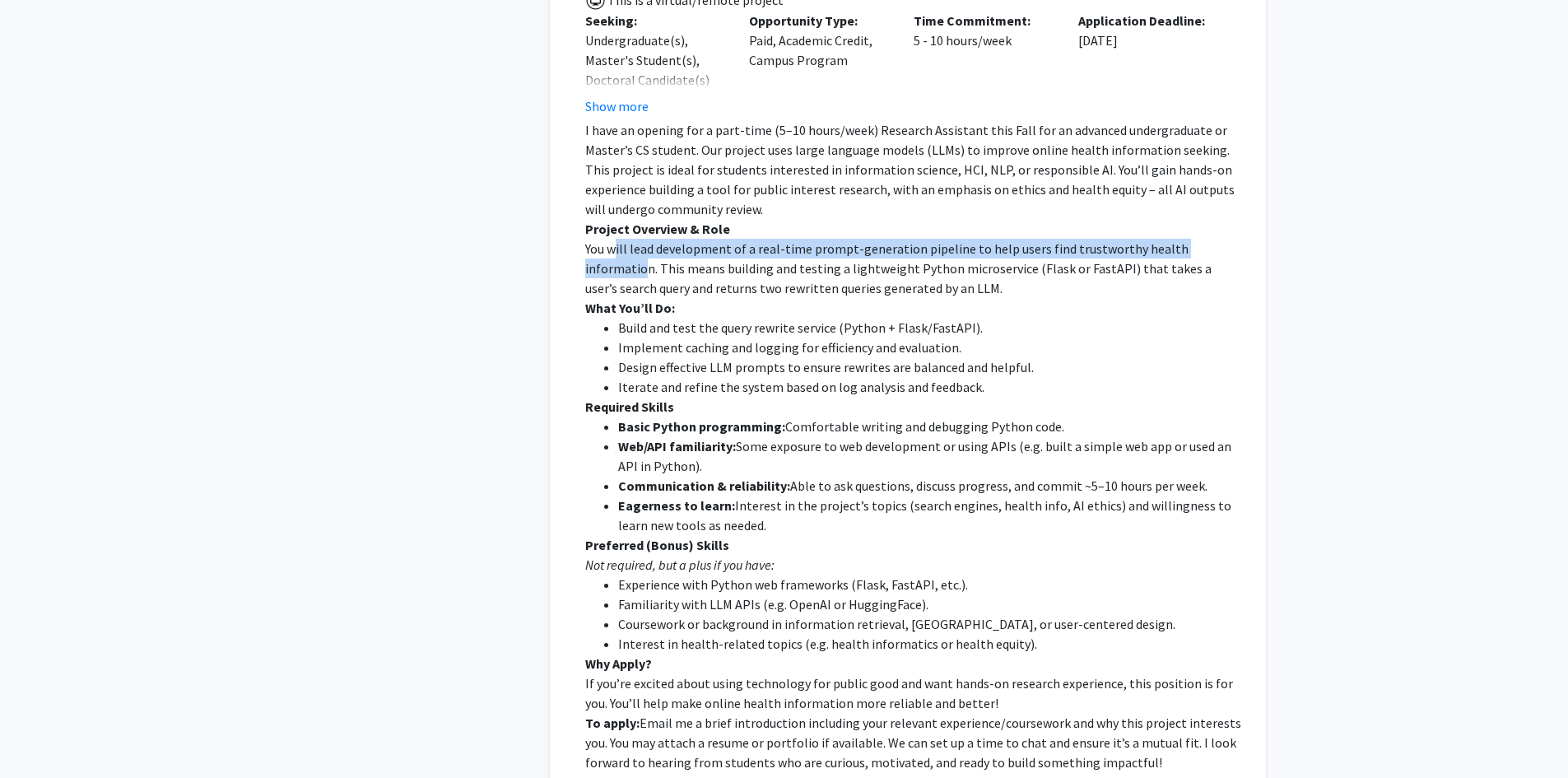
drag, startPoint x: 634, startPoint y: 231, endPoint x: 1226, endPoint y: 222, distance: 592.1
click at [1226, 239] on p "You will lead development of a real-time prompt-generation pipeline to help use…" at bounding box center [914, 268] width 658 height 59
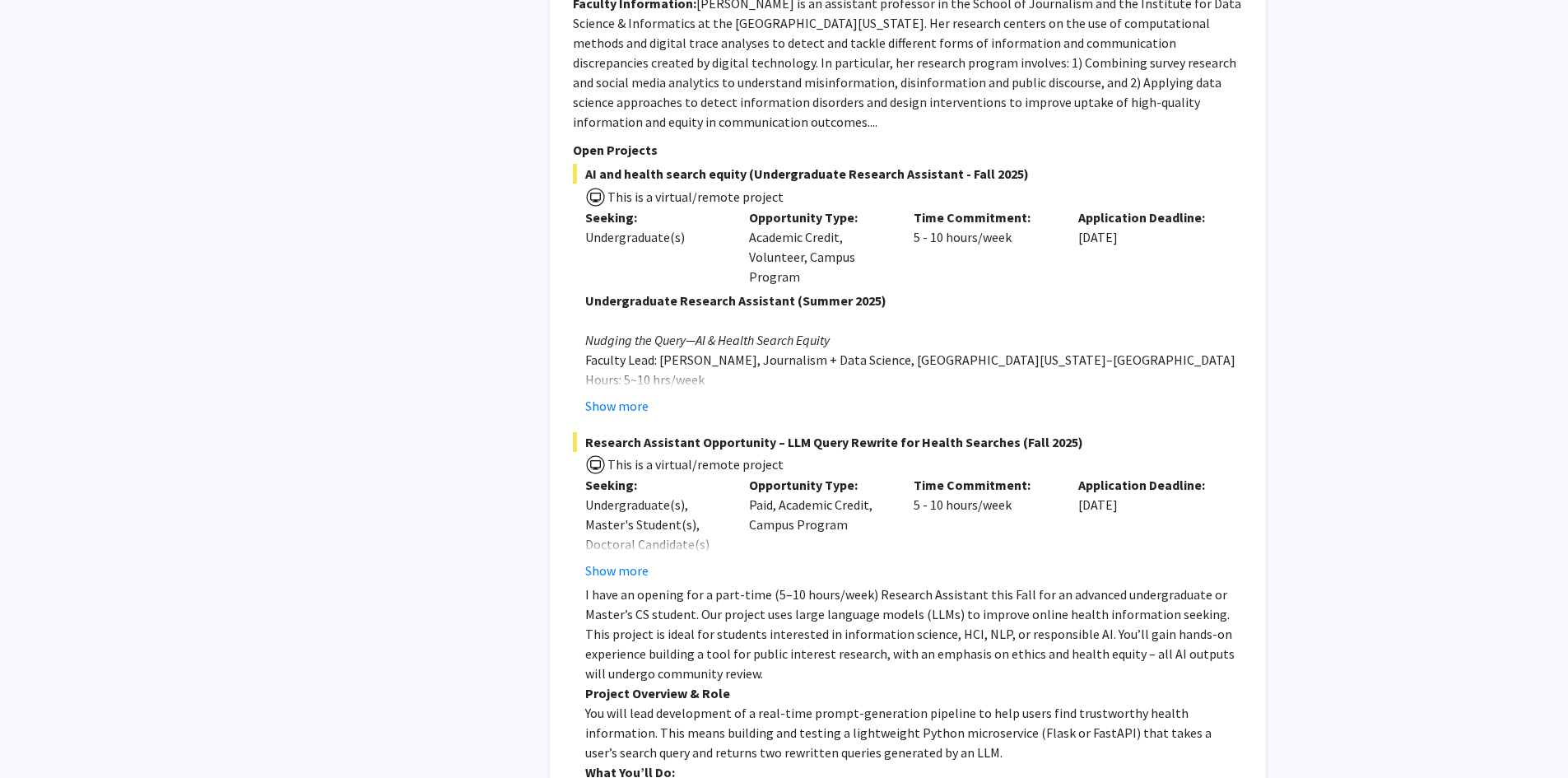
scroll to position [1207, 0]
click at [629, 397] on button "Show more" at bounding box center [616, 407] width 64 height 20
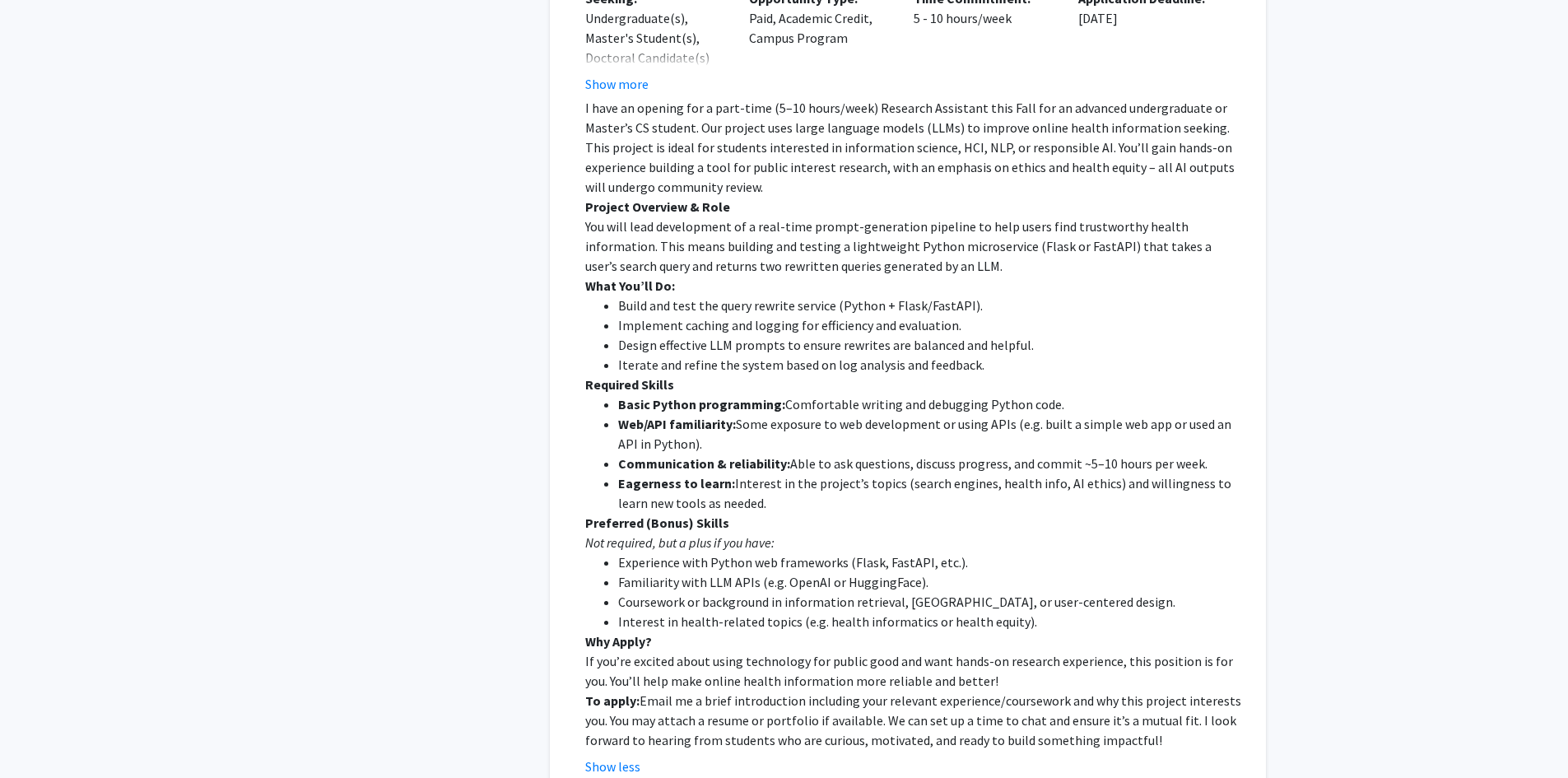
scroll to position [2387, 0]
